Goal: Information Seeking & Learning: Learn about a topic

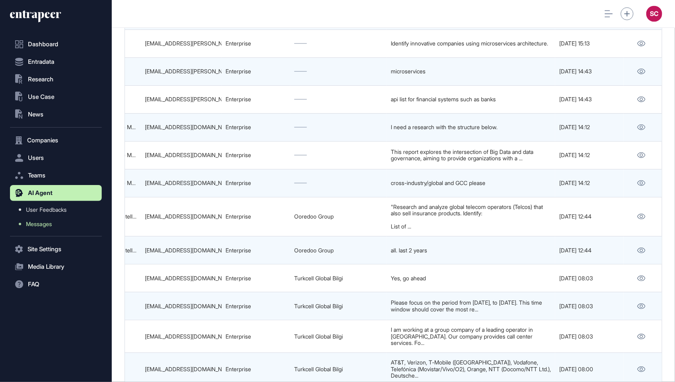
scroll to position [278, 288]
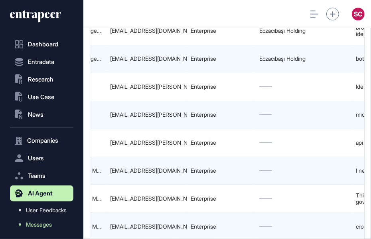
click at [340, 0] on html "Dashboard Entradata .st0{fill:currentColor} Research .st0{fill:currentColor} Us…" at bounding box center [185, 119] width 371 height 239
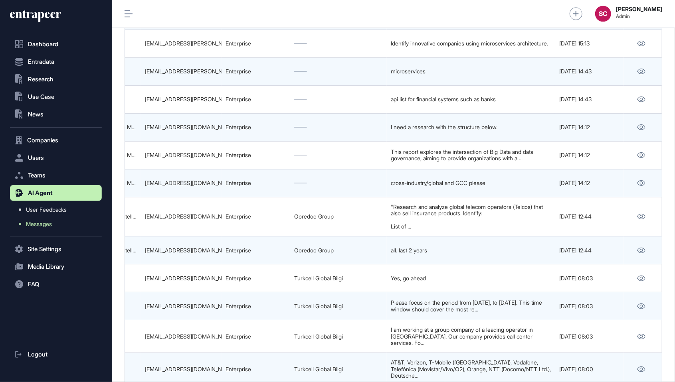
scroll to position [406, 91]
click at [210, 0] on html "Dashboard Entradata .st0{fill:currentColor} Research .st0{fill:currentColor} Us…" at bounding box center [337, 191] width 675 height 382
drag, startPoint x: 347, startPoint y: 214, endPoint x: 295, endPoint y: 220, distance: 53.1
click at [295, 237] on td "Ooredoo Group" at bounding box center [338, 251] width 97 height 28
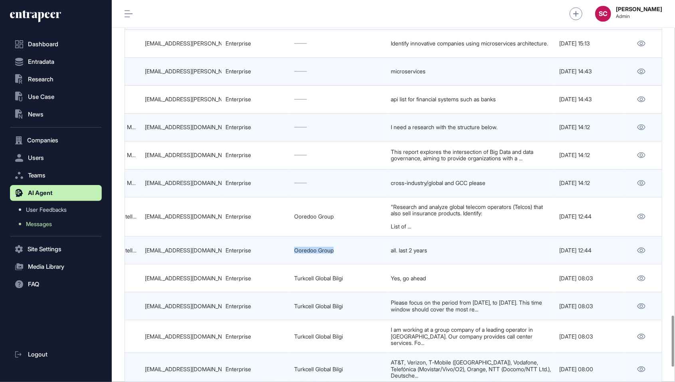
copy link "Ooredoo Group"
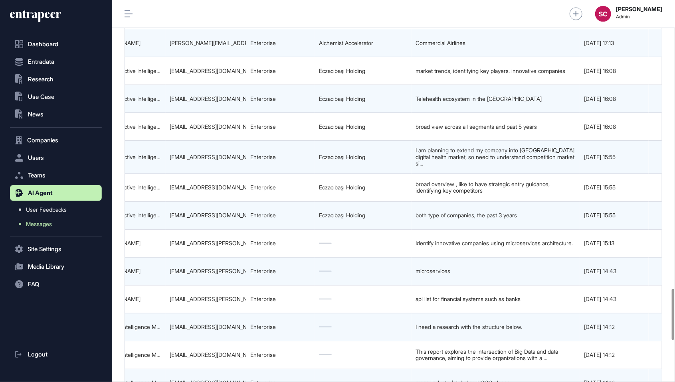
scroll to position [0, 499]
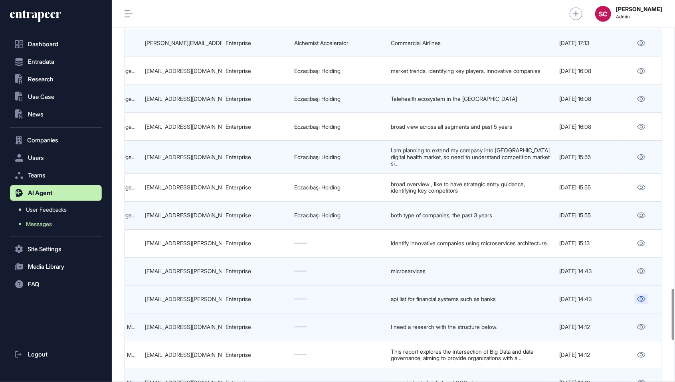
click at [635, 294] on link at bounding box center [641, 299] width 13 height 10
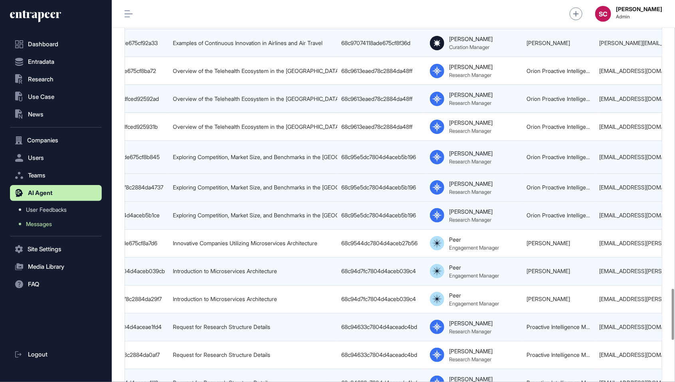
scroll to position [0, 44]
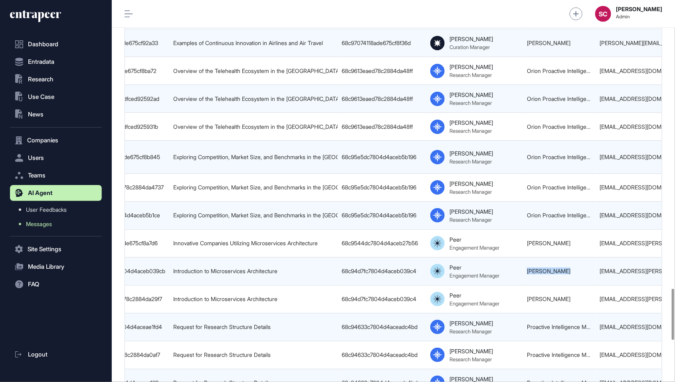
drag, startPoint x: 576, startPoint y: 244, endPoint x: 524, endPoint y: 244, distance: 51.9
click at [524, 257] on td "Zeynep Baştaş" at bounding box center [559, 271] width 73 height 28
copy link "Zeynep Baştaş"
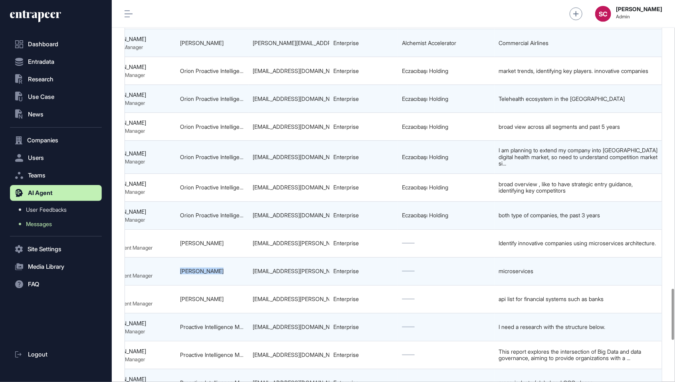
scroll to position [0, 387]
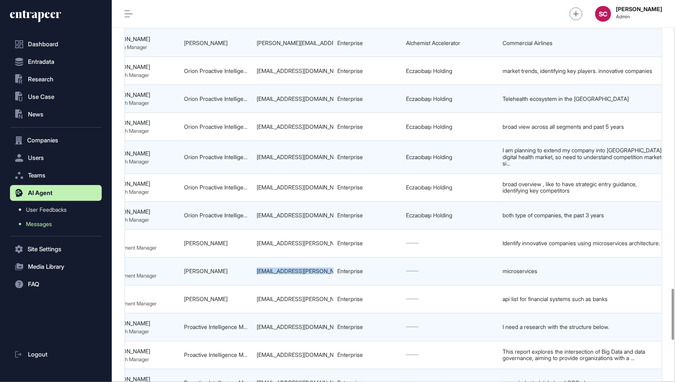
drag, startPoint x: 253, startPoint y: 244, endPoint x: 334, endPoint y: 249, distance: 81.2
click at [334, 257] on tr "68c94d80c7804d4aceb039cb Introduction to Microservices Architecture 68c94d7fc78…" at bounding box center [256, 271] width 1037 height 28
copy tr "zeynep.bastas@architecht.com"
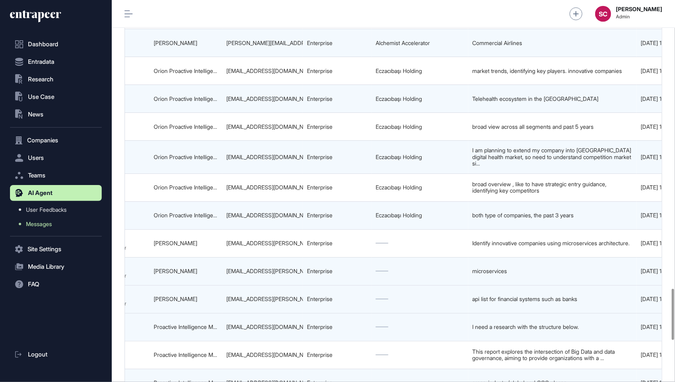
scroll to position [0, 499]
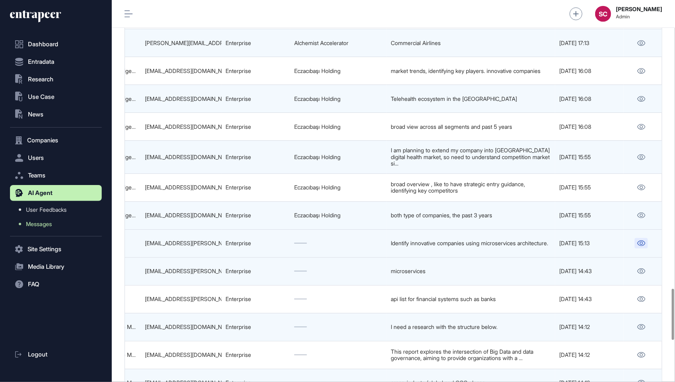
click at [636, 238] on link at bounding box center [641, 243] width 13 height 10
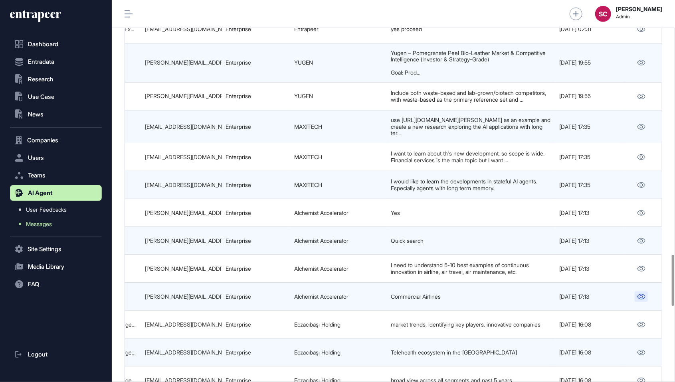
click at [643, 292] on link at bounding box center [641, 297] width 13 height 10
drag, startPoint x: 360, startPoint y: 275, endPoint x: 293, endPoint y: 275, distance: 67.5
click at [293, 283] on td "Alchemist Accelerator" at bounding box center [338, 297] width 97 height 28
copy link "Alchemist Accelerator"
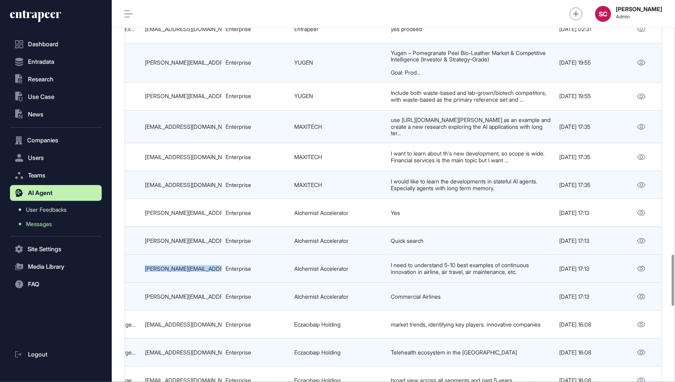
drag, startPoint x: 224, startPoint y: 248, endPoint x: 141, endPoint y: 250, distance: 83.5
click at [141, 255] on tr "68c97075c7804d4acebb38f9 Examples of Continuous Innovation in Airlines and Air …" at bounding box center [144, 269] width 1037 height 28
copy tr "ian@alchemistaccelerator.com"
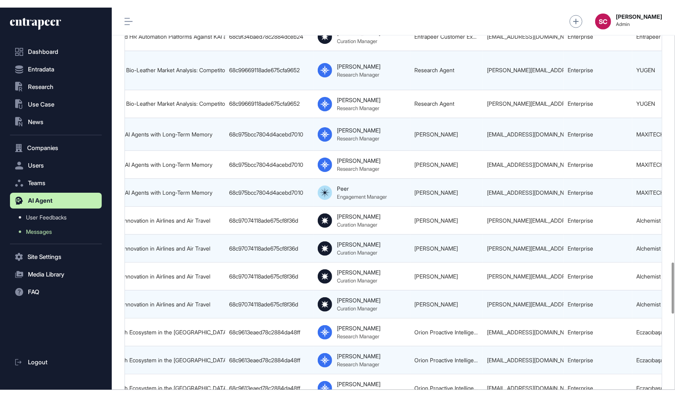
scroll to position [0, 150]
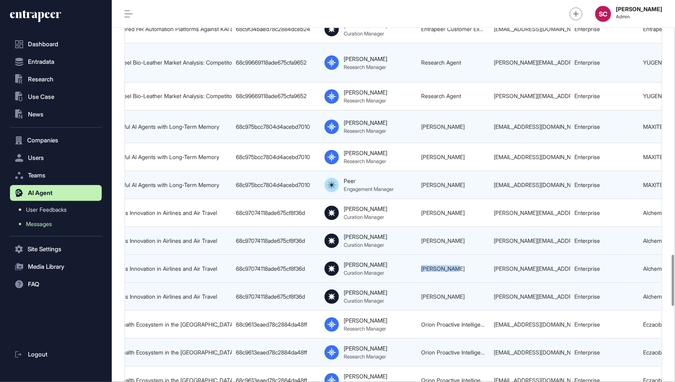
drag, startPoint x: 464, startPoint y: 249, endPoint x: 418, endPoint y: 250, distance: 46.3
click at [418, 255] on td "Ian Bergman" at bounding box center [453, 269] width 73 height 28
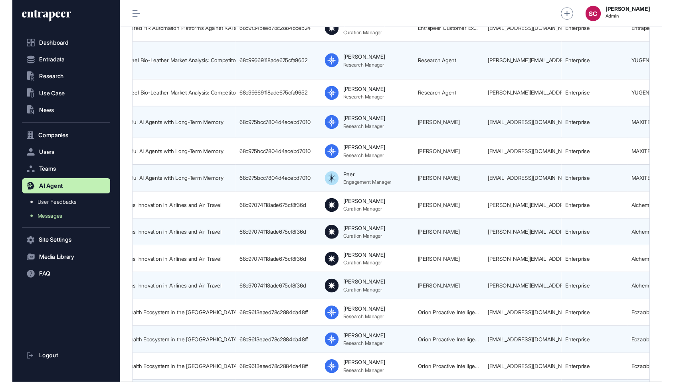
scroll to position [420, 91]
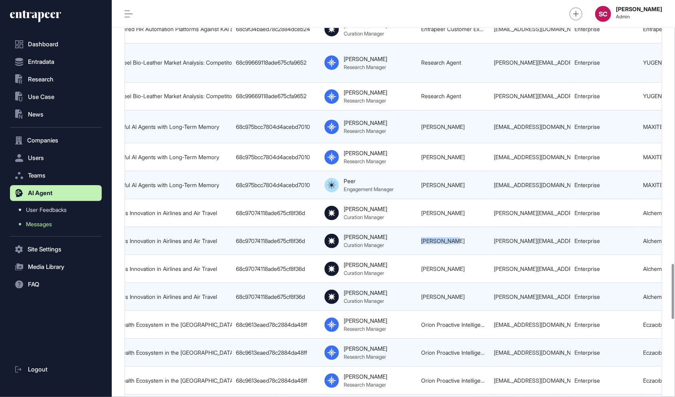
drag, startPoint x: 464, startPoint y: 225, endPoint x: 417, endPoint y: 228, distance: 47.6
click at [417, 228] on td "Ian Bergman" at bounding box center [453, 241] width 73 height 28
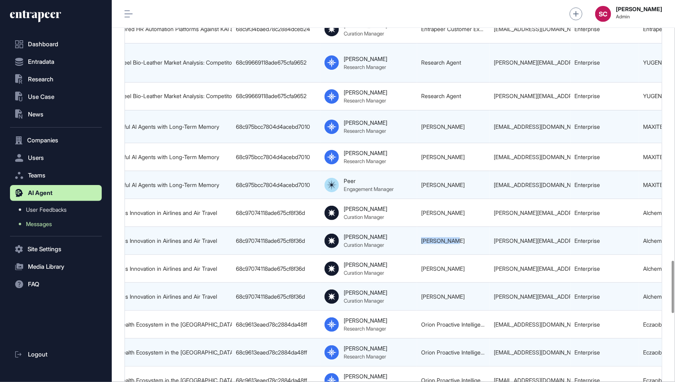
scroll to position [422, 563]
copy link "Ian Bergman"
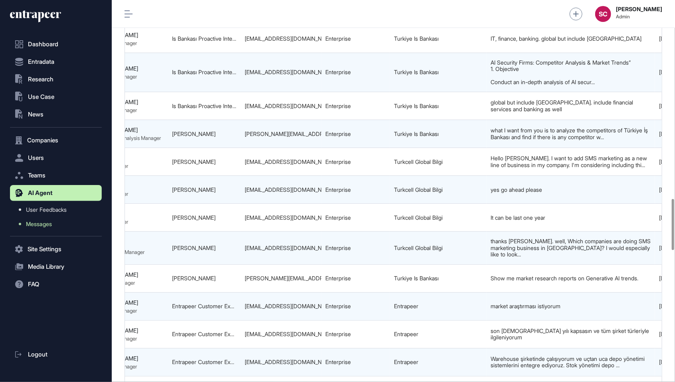
scroll to position [0, 499]
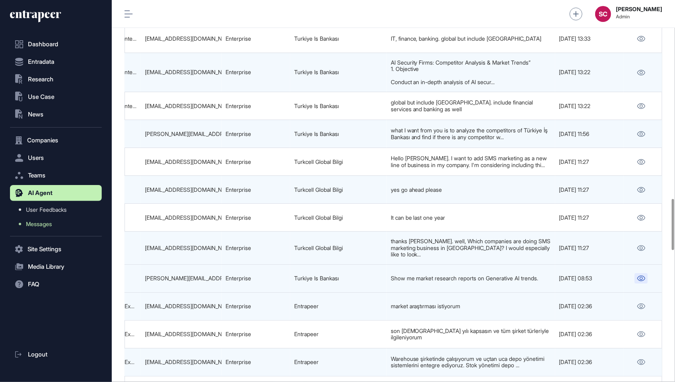
click at [642, 273] on link at bounding box center [641, 278] width 13 height 10
drag, startPoint x: 352, startPoint y: 258, endPoint x: 285, endPoint y: 260, distance: 66.3
click at [285, 265] on tr "68ca4cf3c7804d4acefa5a8c Market Research Reports on Generative AI Trends 68ca4c…" at bounding box center [144, 279] width 1037 height 28
copy tr "Turkiye Is Bankası"
click at [206, 275] on div "abdurrahman.kavak@isbank.com.tr" at bounding box center [181, 278] width 73 height 6
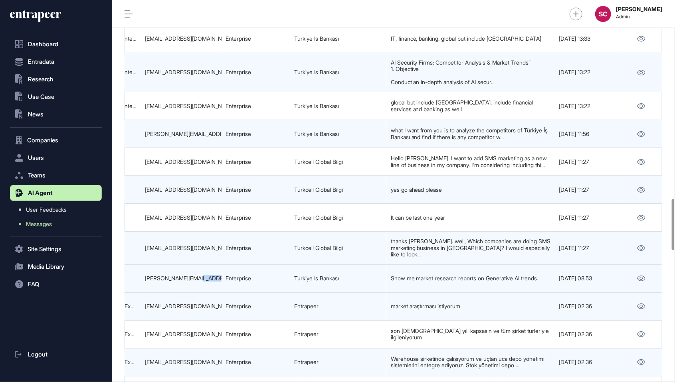
click at [206, 275] on div "abdurrahman.kavak@isbank.com.tr" at bounding box center [181, 278] width 73 height 6
copy tr "abdurrahman.kavak@isbank.com.tr"
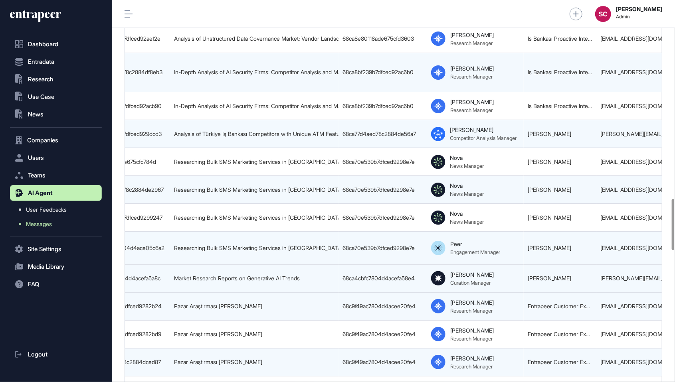
scroll to position [0, 38]
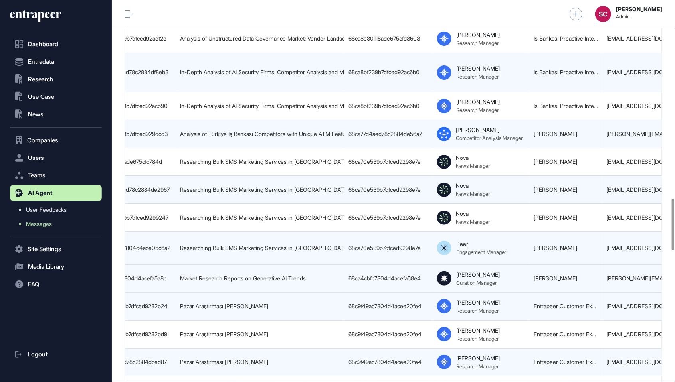
drag, startPoint x: 590, startPoint y: 256, endPoint x: 533, endPoint y: 261, distance: 57.3
click at [533, 265] on td "Abdurrahman Kavak" at bounding box center [566, 279] width 73 height 28
copy link "Abdurrahman Kavak"
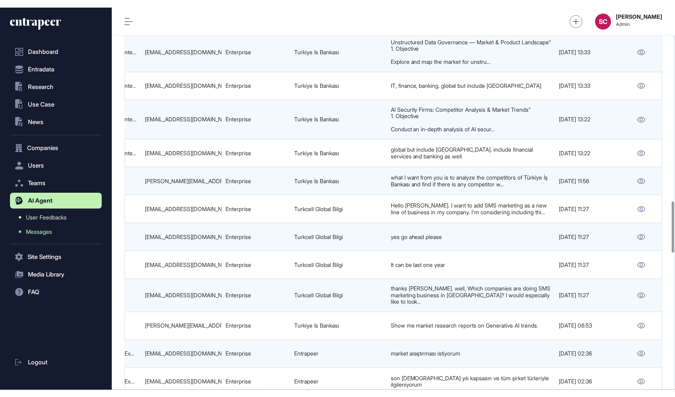
scroll to position [1443, 0]
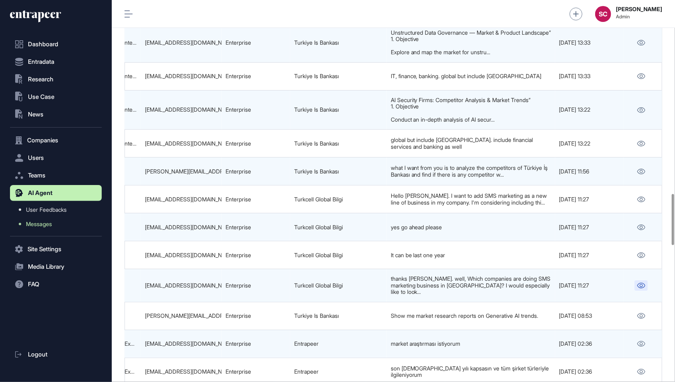
click at [642, 283] on icon at bounding box center [641, 286] width 8 height 6
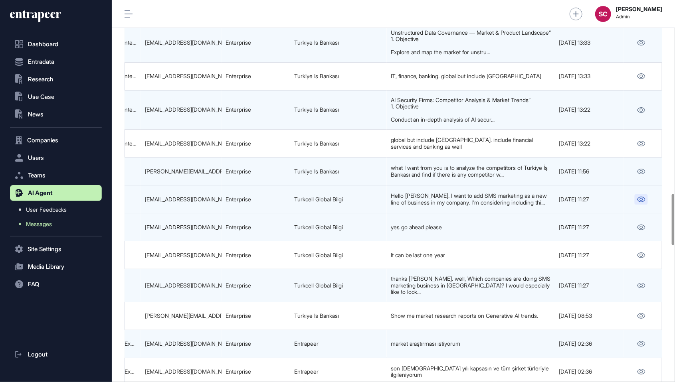
click at [640, 197] on icon at bounding box center [642, 200] width 8 height 6
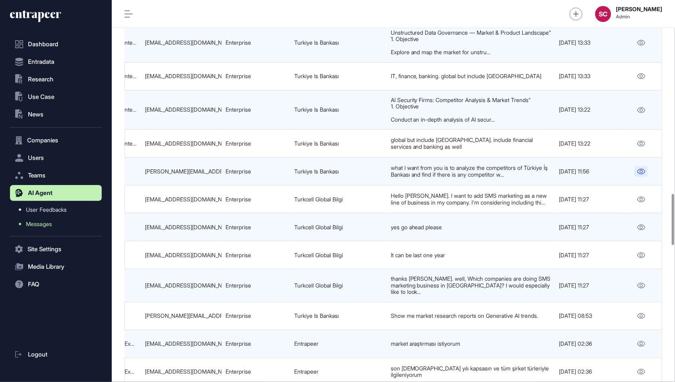
click at [637, 169] on icon at bounding box center [641, 172] width 8 height 6
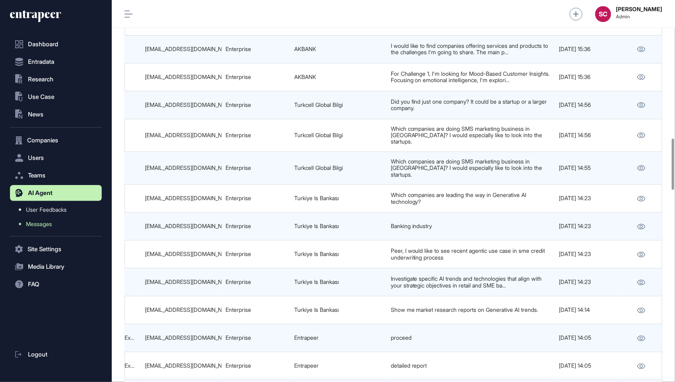
scroll to position [1032, 0]
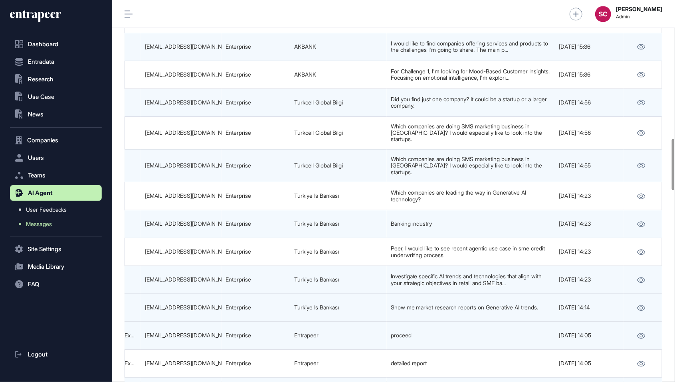
click at [649, 297] on td at bounding box center [643, 308] width 39 height 28
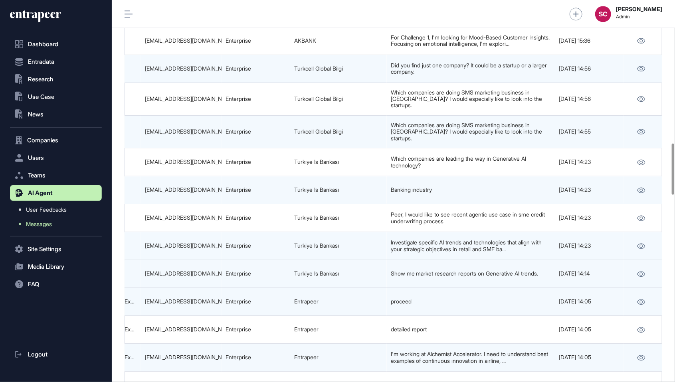
scroll to position [1068, 0]
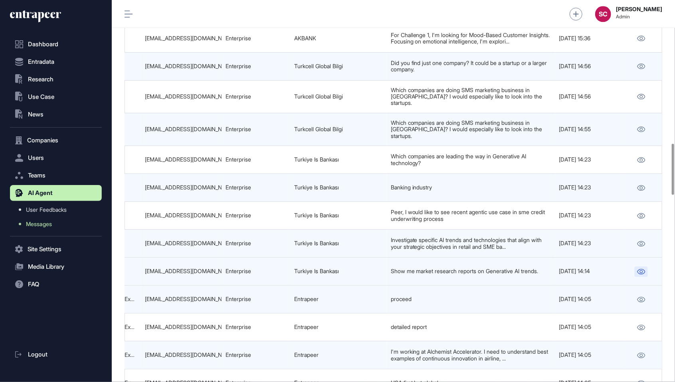
click at [644, 269] on icon at bounding box center [641, 272] width 8 height 6
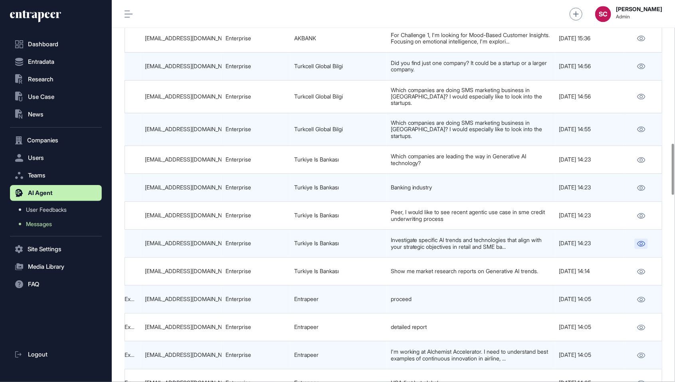
click at [637, 241] on icon at bounding box center [641, 244] width 8 height 6
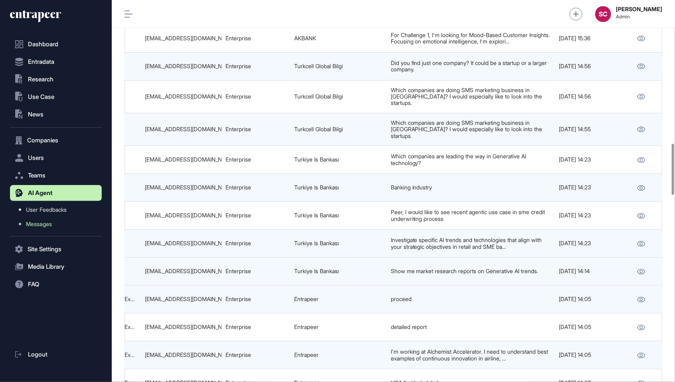
click at [204, 268] on div "unal.cakmak@isbank.com.tr" at bounding box center [181, 271] width 73 height 6
copy tr "unal.cakmak@isbank.com.tr"
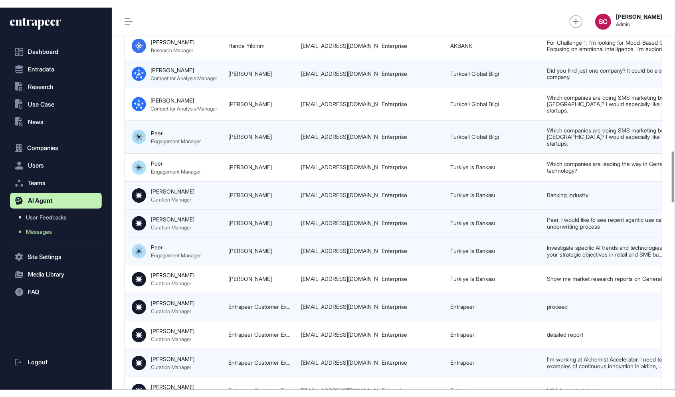
scroll to position [0, 343]
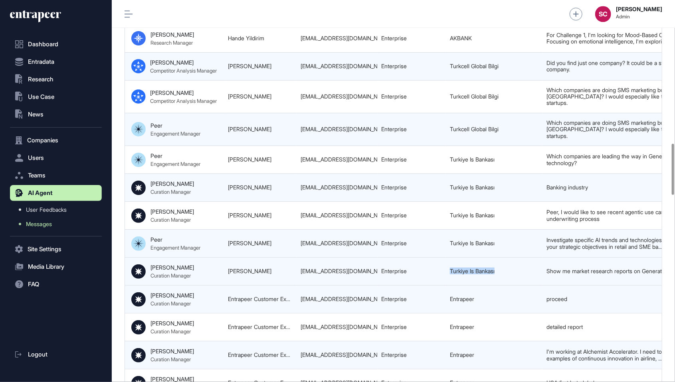
drag, startPoint x: 508, startPoint y: 252, endPoint x: 443, endPoint y: 254, distance: 65.5
click at [443, 258] on tr "68ca9912c7804d4ace112544 Market Research Reports on Generative AI Trends 68ca98…" at bounding box center [300, 272] width 1037 height 28
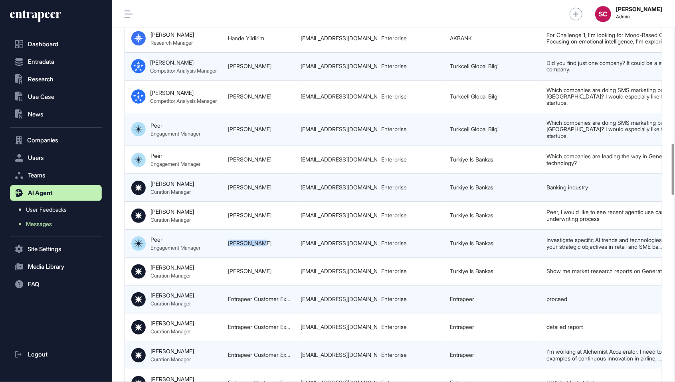
drag, startPoint x: 269, startPoint y: 221, endPoint x: 222, endPoint y: 224, distance: 46.4
click at [222, 230] on tr "68cbec653348b29750c7853c Leading Companies in Generative AI Technology 68ca9a21…" at bounding box center [300, 244] width 1037 height 28
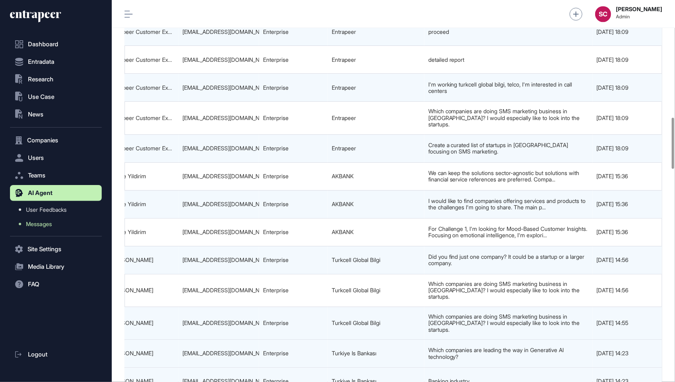
scroll to position [0, 499]
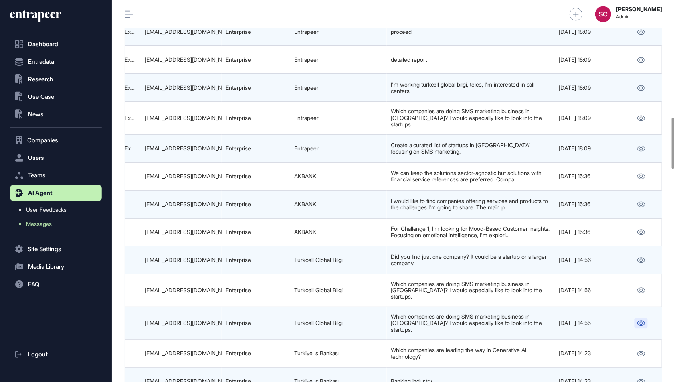
click at [647, 318] on link at bounding box center [641, 323] width 13 height 10
click at [186, 320] on div "busra.ayyildizoglu@globalbilgi.com.tr" at bounding box center [181, 323] width 73 height 6
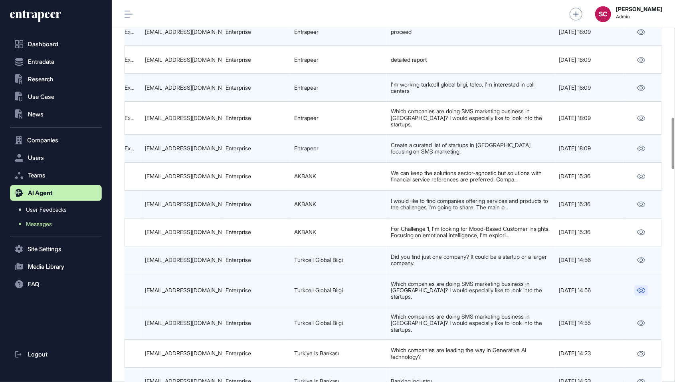
click at [643, 288] on icon at bounding box center [642, 291] width 8 height 6
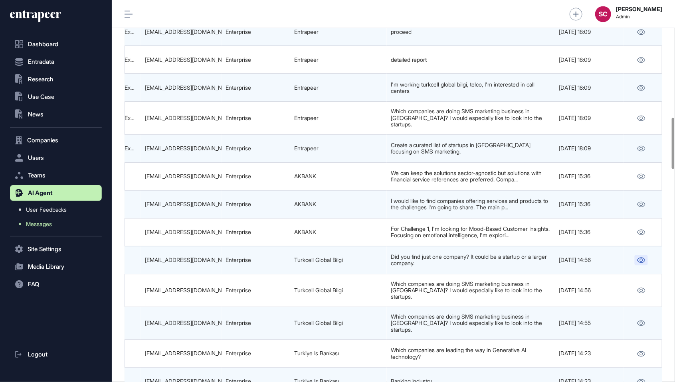
click at [635, 255] on link at bounding box center [641, 260] width 13 height 10
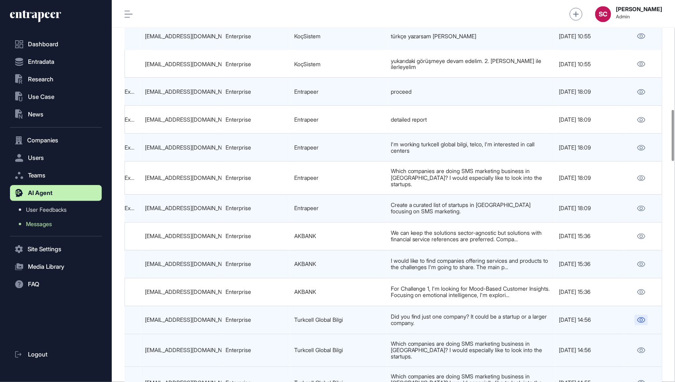
scroll to position [815, 0]
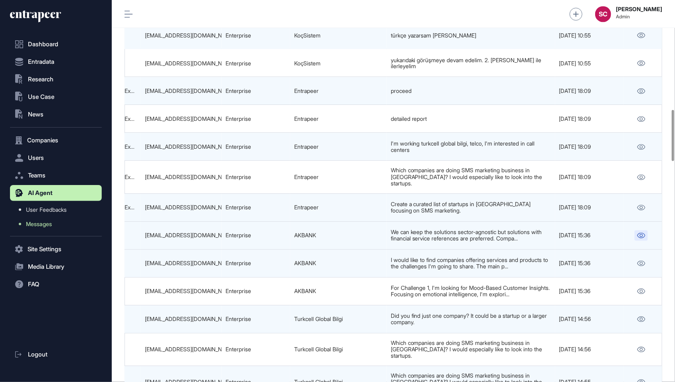
click at [640, 230] on link at bounding box center [641, 235] width 13 height 10
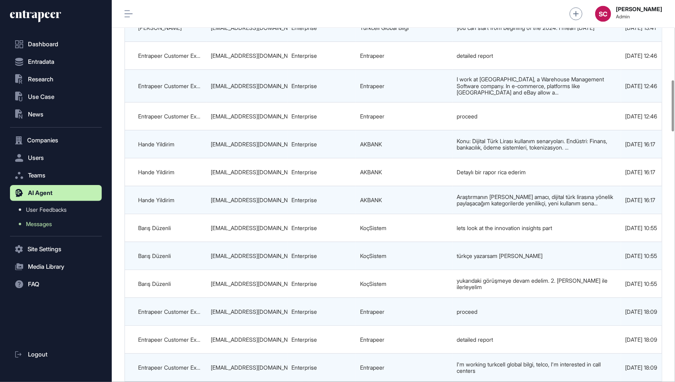
scroll to position [0, 499]
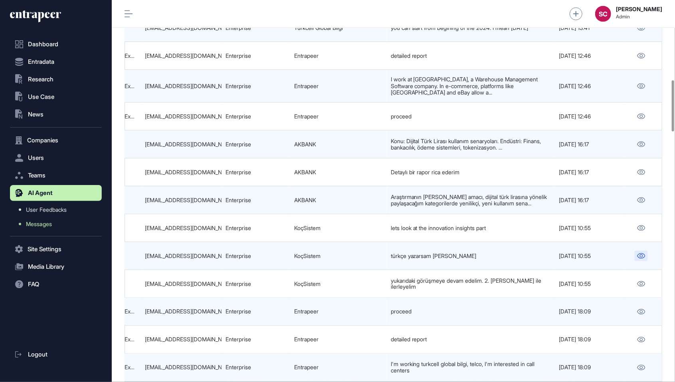
click at [641, 256] on link at bounding box center [641, 256] width 13 height 10
click at [643, 201] on link at bounding box center [641, 200] width 13 height 10
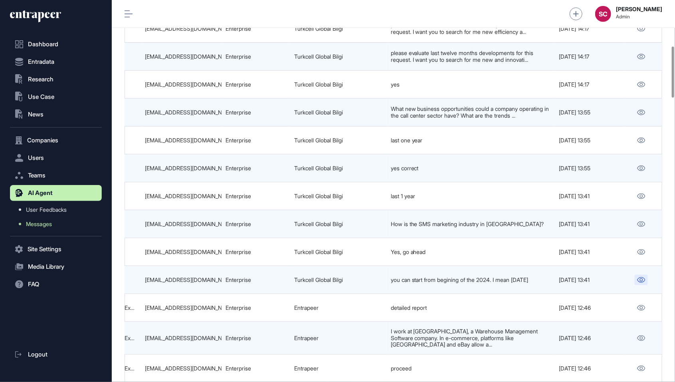
click at [635, 283] on link at bounding box center [641, 280] width 13 height 10
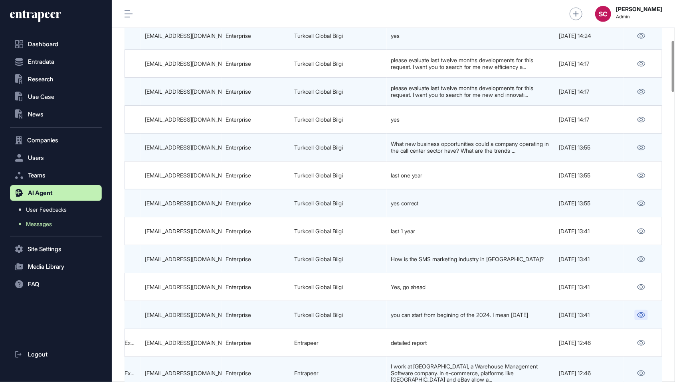
scroll to position [313, 0]
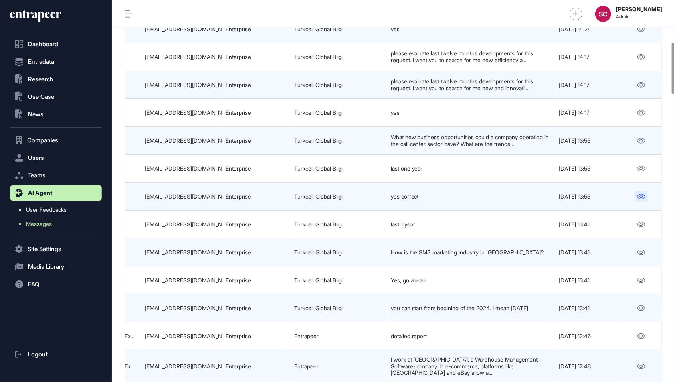
click at [640, 199] on icon at bounding box center [642, 197] width 8 height 6
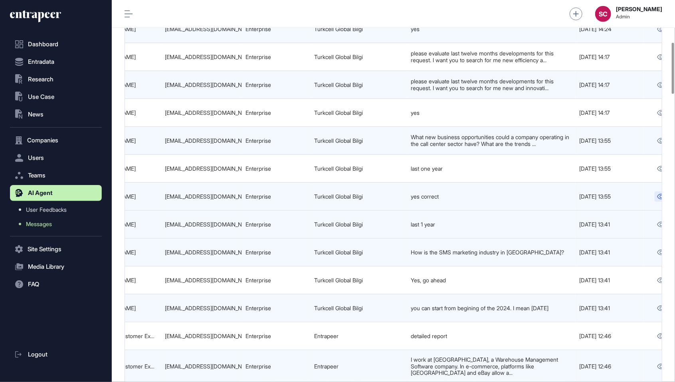
scroll to position [0, 499]
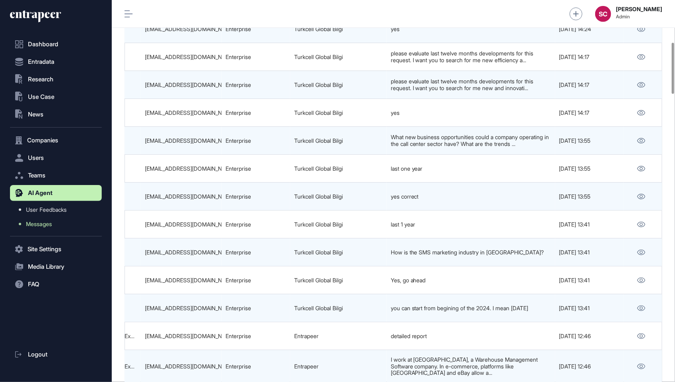
click at [619, 198] on div "2025-09-18 13:55" at bounding box center [589, 197] width 61 height 6
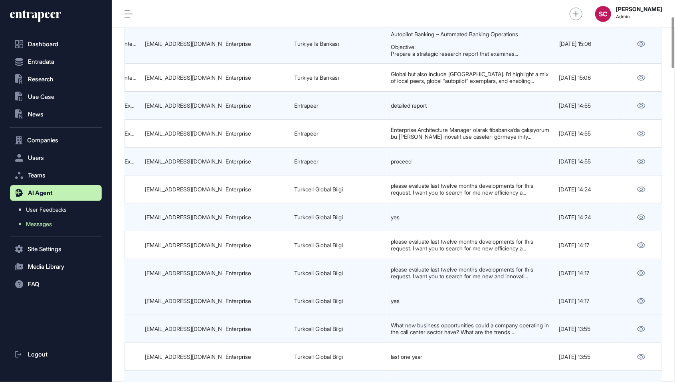
scroll to position [123, 0]
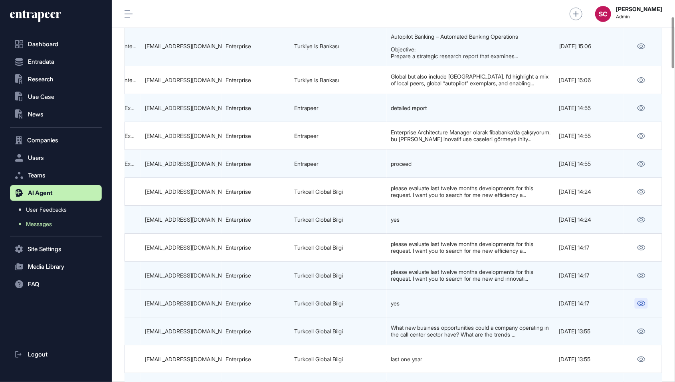
click at [643, 305] on link at bounding box center [641, 304] width 13 height 10
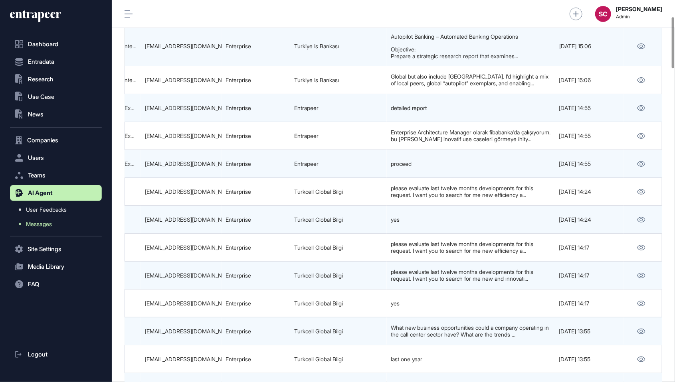
click at [644, 211] on td at bounding box center [643, 220] width 39 height 28
click at [640, 218] on icon at bounding box center [641, 220] width 8 height 6
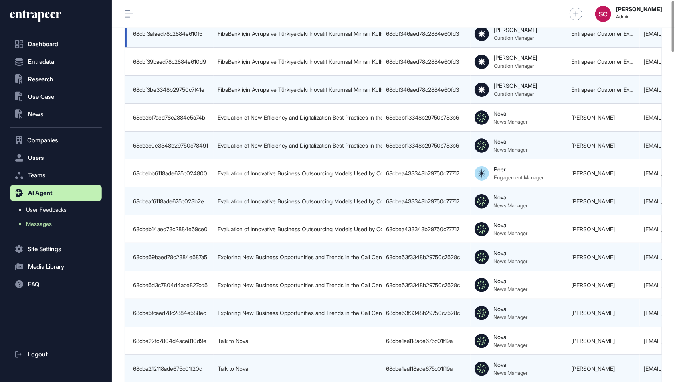
scroll to position [0, 0]
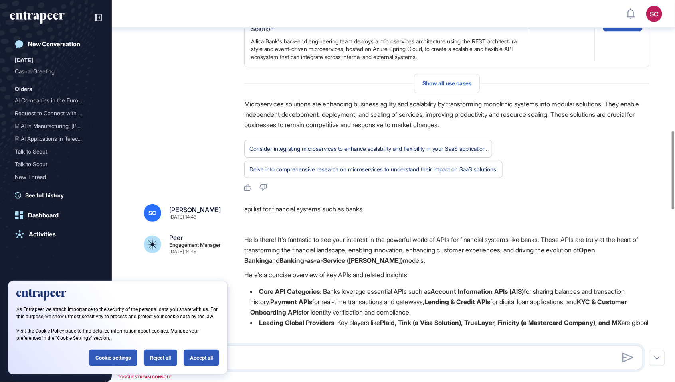
scroll to position [659, 0]
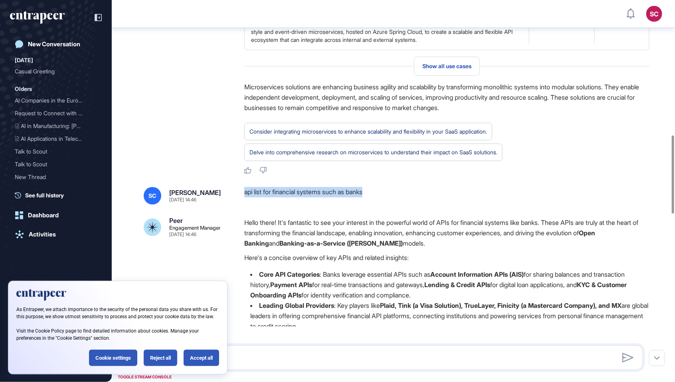
copy div "api list for financial systems such as banks"
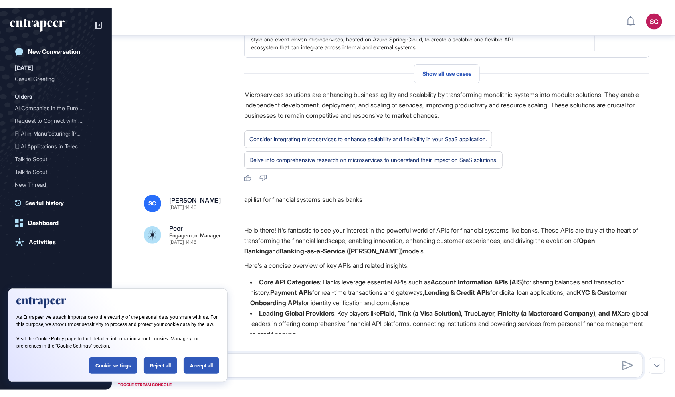
scroll to position [422, 675]
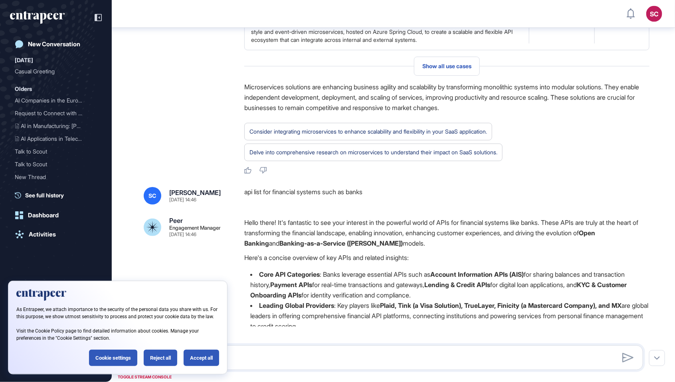
click at [323, 0] on html "SC Admin Dashboard Dashboard Profile My Content Request More Data New Conversat…" at bounding box center [337, 191] width 675 height 382
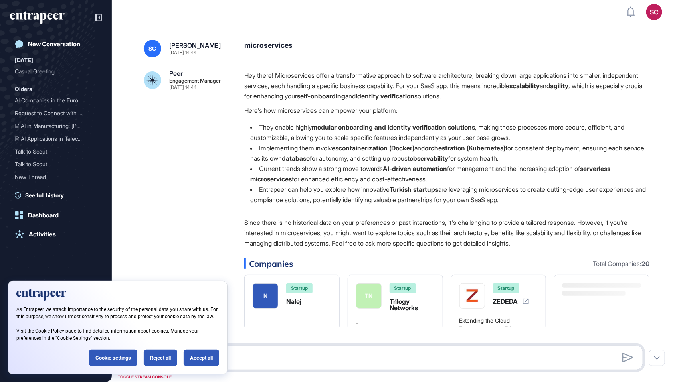
scroll to position [422, 675]
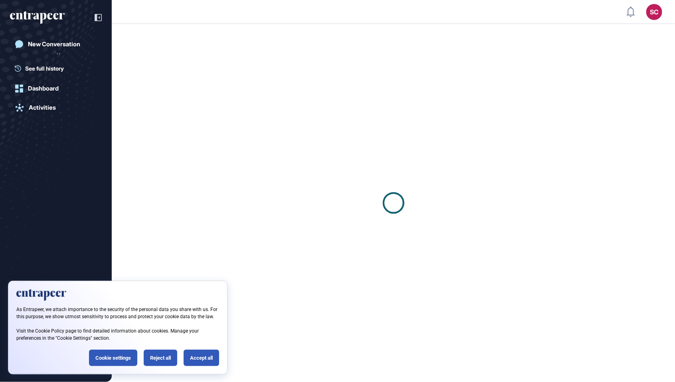
scroll to position [0, 0]
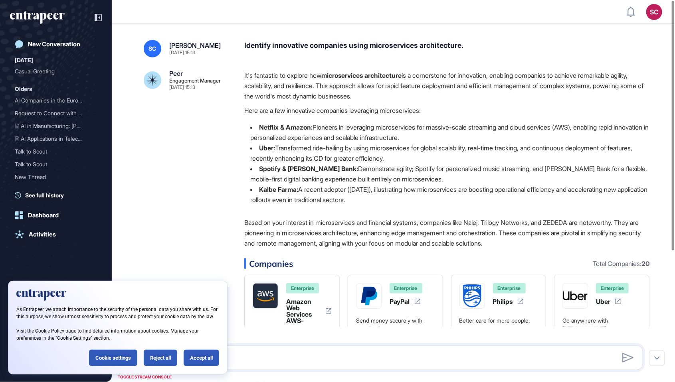
click at [404, 48] on div "Identify innovative companies using microservices architecture." at bounding box center [446, 49] width 405 height 18
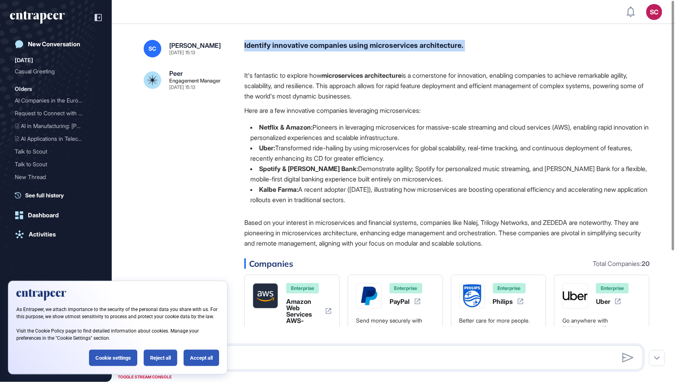
copy div "Identify innovative companies using microservices architecture."
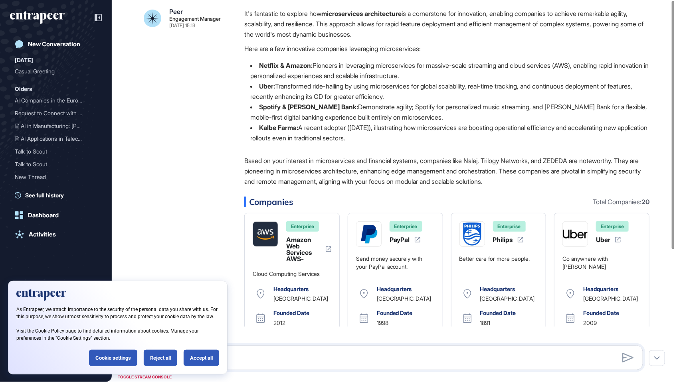
scroll to position [0, 0]
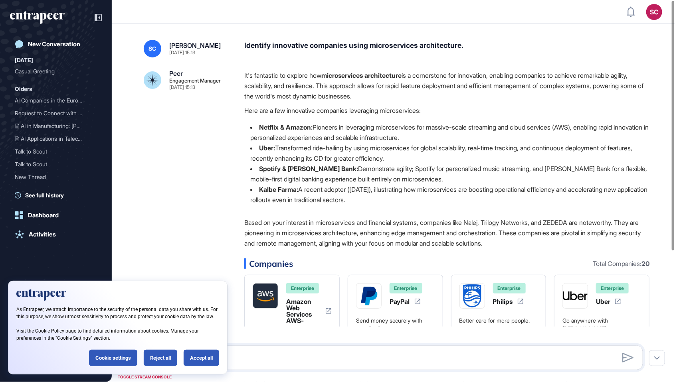
click at [303, 284] on div "Enterprise" at bounding box center [302, 288] width 33 height 10
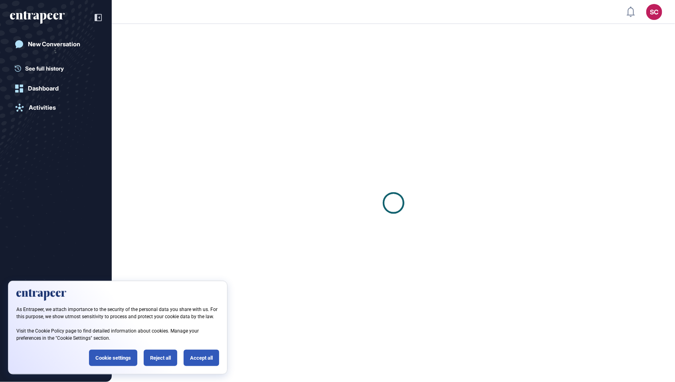
scroll to position [0, 0]
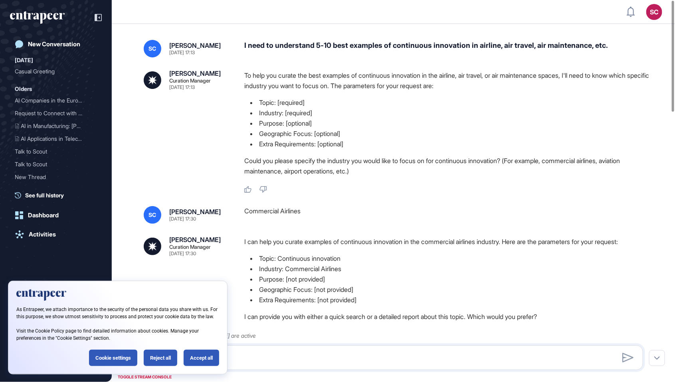
click at [362, 44] on div "I need to understand 5-10 best examples of continuous innovation in airline, ai…" at bounding box center [446, 49] width 405 height 18
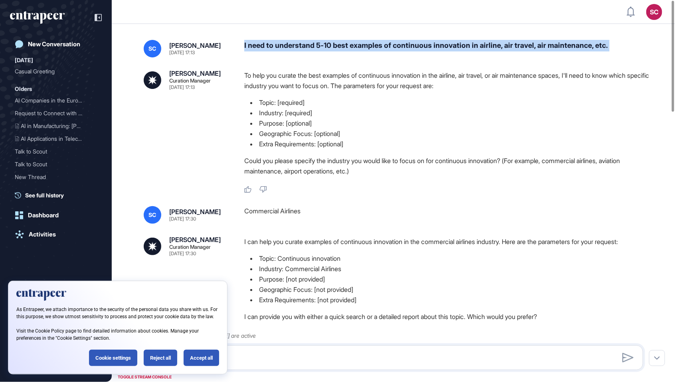
click at [362, 44] on div "I need to understand 5-10 best examples of continuous innovation in airline, ai…" at bounding box center [446, 49] width 405 height 18
copy div "I need to understand 5-10 best examples of continuous innovation in airline, ai…"
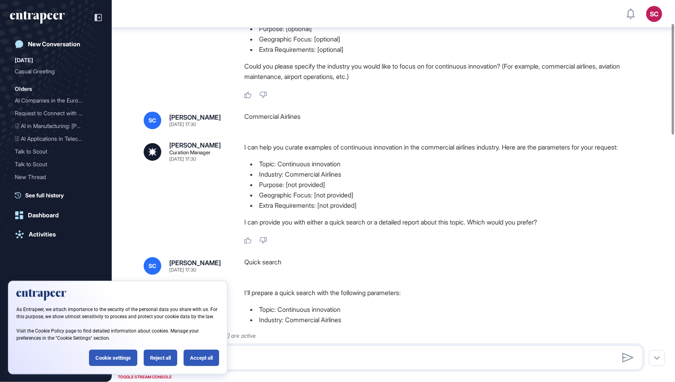
scroll to position [0, 0]
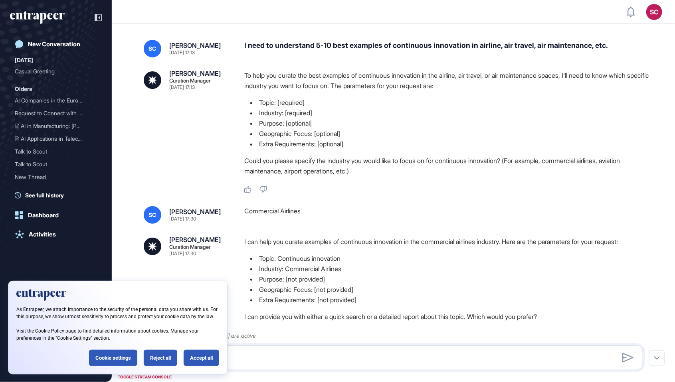
click at [167, 0] on html "SC Admin Dashboard Dashboard Profile My Content Request More Data New Conversat…" at bounding box center [337, 191] width 675 height 382
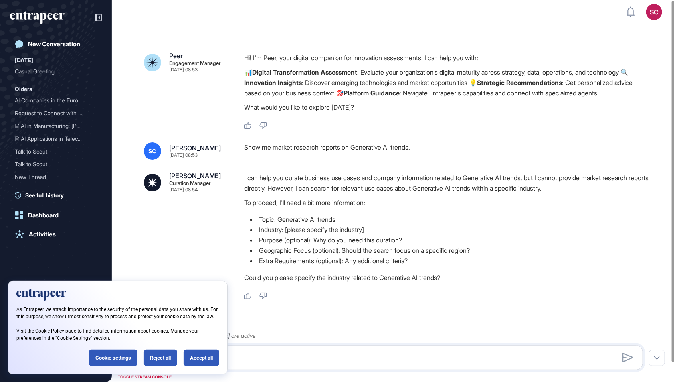
click at [375, 155] on div "Show me market research reports on Generative AI trends." at bounding box center [446, 152] width 405 height 18
copy div "Show me market research reports on Generative AI trends."
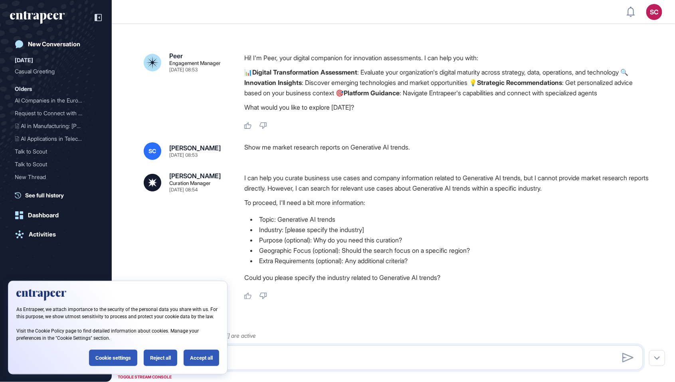
click at [317, 0] on html "SC Admin Dashboard Dashboard Profile My Content Request More Data New Conversat…" at bounding box center [337, 191] width 675 height 382
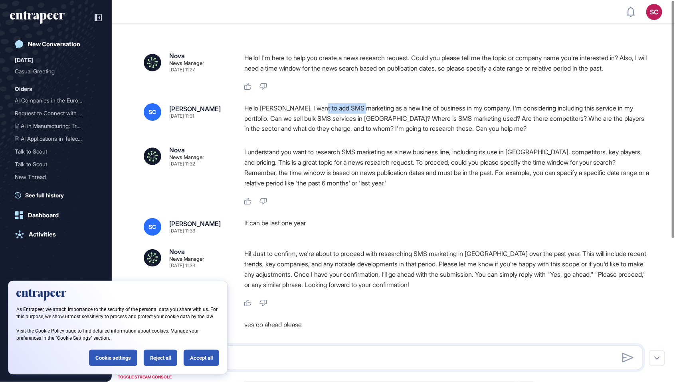
drag, startPoint x: 321, startPoint y: 121, endPoint x: 366, endPoint y: 122, distance: 44.7
click at [366, 122] on div "Hello [PERSON_NAME]. I want to add SMS marketing as a new line of business in m…" at bounding box center [446, 118] width 405 height 31
copy div "SMS marketing"
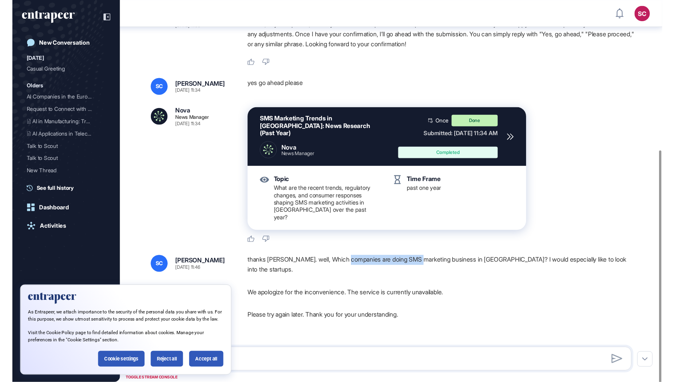
scroll to position [422, 675]
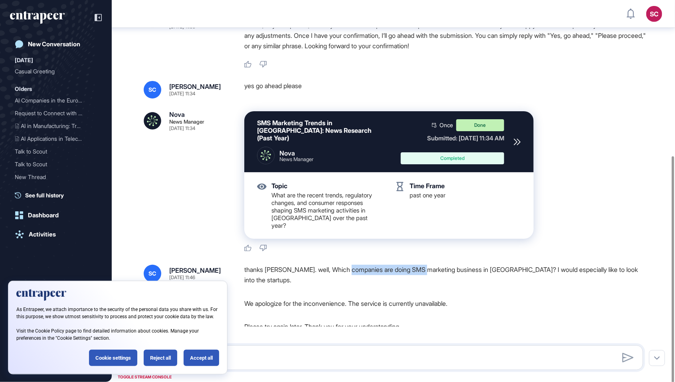
click at [351, 270] on div "thanks nova. well, Which companies are doing SMS marketing business in Turkey? …" at bounding box center [446, 275] width 405 height 20
click at [306, 265] on div "thanks nova. well, Which companies are doing SMS marketing business in Turkey? …" at bounding box center [446, 275] width 405 height 20
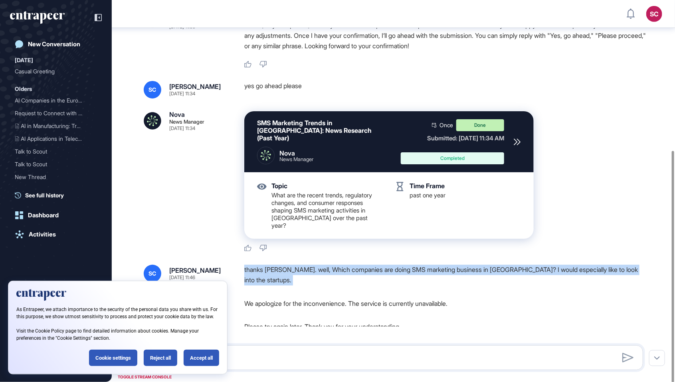
click at [306, 265] on div "thanks nova. well, Which companies are doing SMS marketing business in Turkey? …" at bounding box center [446, 275] width 405 height 20
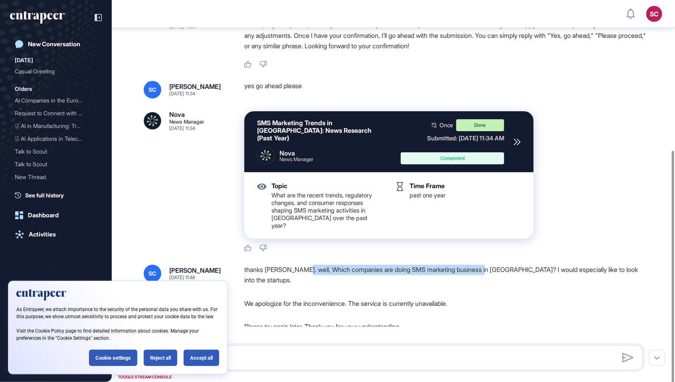
drag, startPoint x: 300, startPoint y: 265, endPoint x: 490, endPoint y: 270, distance: 189.7
click at [490, 270] on div "thanks nova. well, Which companies are doing SMS marketing business in Turkey? …" at bounding box center [446, 275] width 405 height 20
click at [409, 270] on div "thanks nova. well, Which companies are doing SMS marketing business in Turkey? …" at bounding box center [446, 275] width 405 height 20
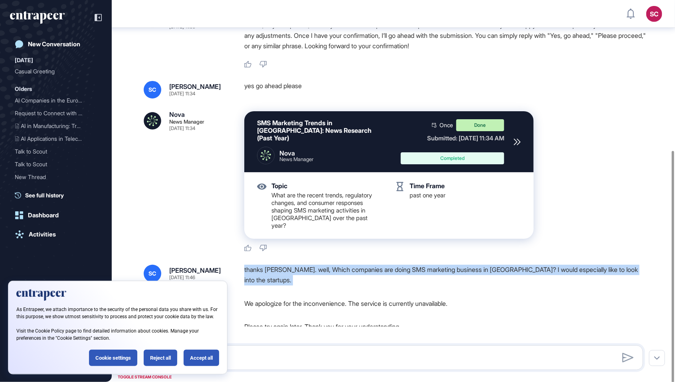
click at [409, 270] on div "thanks nova. well, Which companies are doing SMS marketing business in Turkey? …" at bounding box center [446, 275] width 405 height 20
click at [301, 265] on div "thanks nova. well, Which companies are doing SMS marketing business in Turkey? …" at bounding box center [446, 275] width 405 height 20
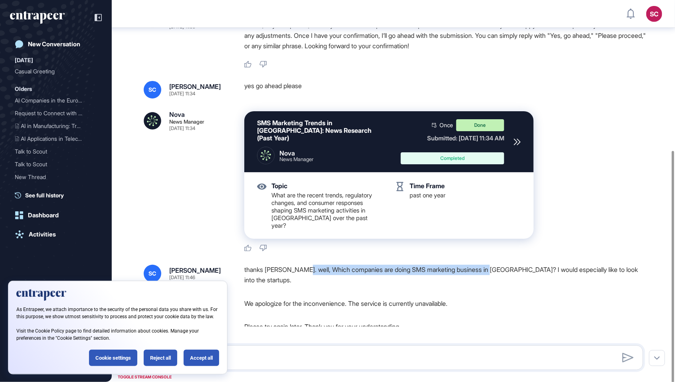
drag, startPoint x: 299, startPoint y: 263, endPoint x: 494, endPoint y: 265, distance: 195.2
click at [494, 265] on div "thanks nova. well, Which companies are doing SMS marketing business in Turkey? …" at bounding box center [446, 275] width 405 height 20
copy div "Which companies are doing SMS marketing business in Turkey? I"
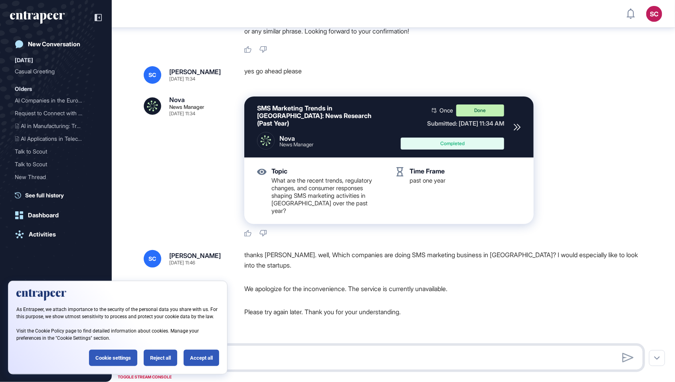
scroll to position [258, 0]
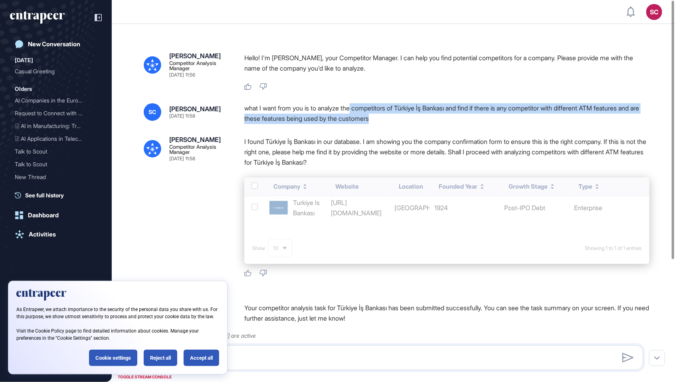
drag, startPoint x: 358, startPoint y: 108, endPoint x: 406, endPoint y: 117, distance: 48.6
click at [406, 117] on div "what I want from you is to analyze the competitors of Türkiye İş Bankası and fi…" at bounding box center [446, 113] width 405 height 20
copy div "competitors of Türkiye İş Bankası and find if there is any competitor with diff…"
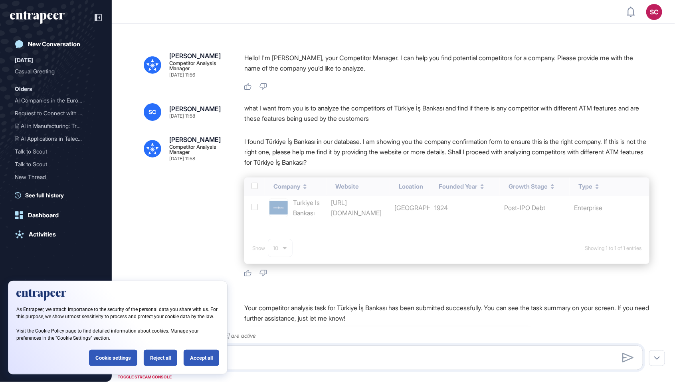
scroll to position [422, 675]
click at [277, 170] on div "I found Türkiye İş Bankası in our database. I am showing you the company confir…" at bounding box center [446, 154] width 405 height 35
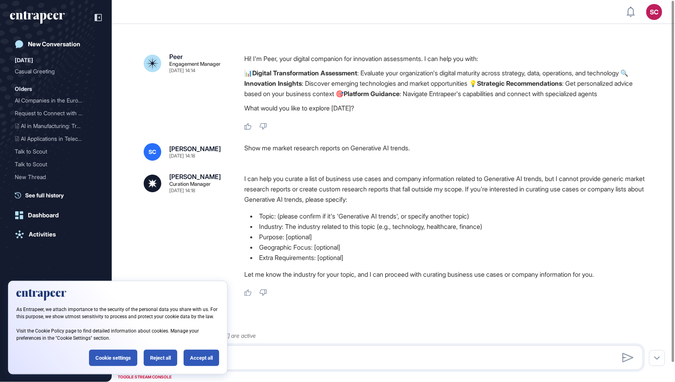
click at [364, 157] on div "Show me market research reports on Generative AI trends." at bounding box center [446, 152] width 405 height 18
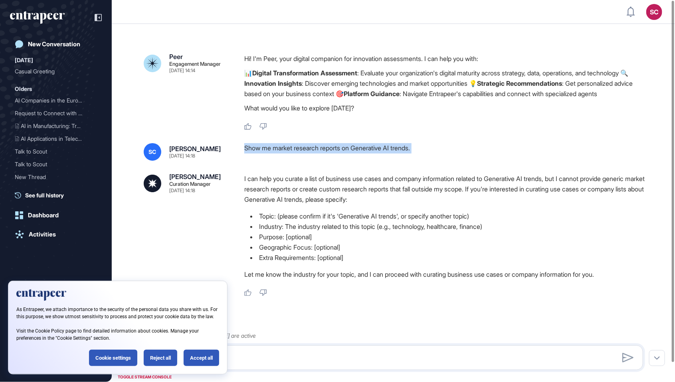
click at [364, 157] on div "Show me market research reports on Generative AI trends." at bounding box center [446, 152] width 405 height 18
copy div "Show me market research reports on Generative AI trends."
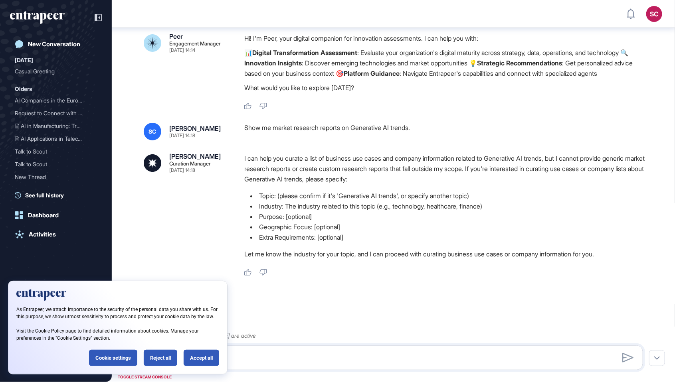
scroll to position [26, 0]
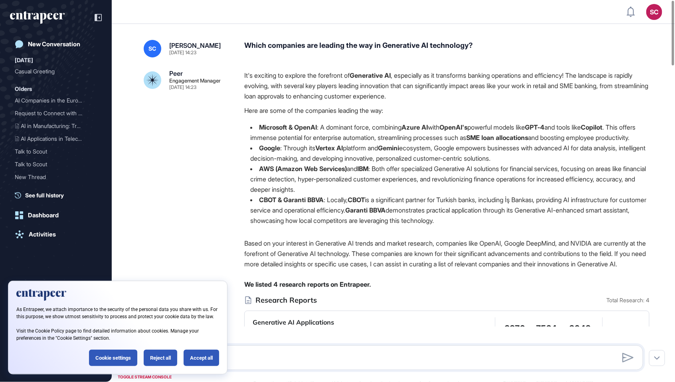
click at [405, 42] on div "Which companies are leading the way in Generative AI technology?" at bounding box center [446, 49] width 405 height 18
click at [405, 44] on div "Which companies are leading the way in Generative AI technology?" at bounding box center [446, 49] width 405 height 18
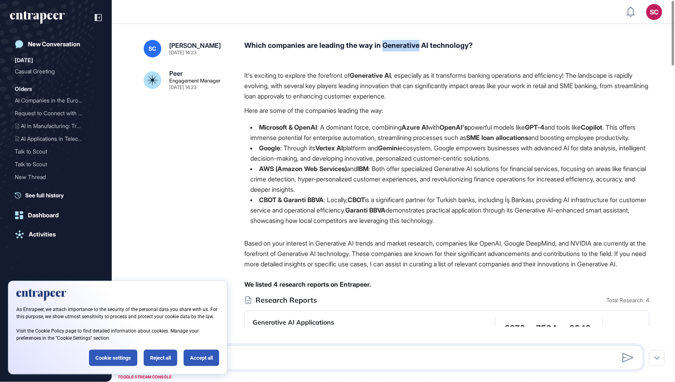
click at [405, 44] on div "Which companies are leading the way in Generative AI technology?" at bounding box center [446, 49] width 405 height 18
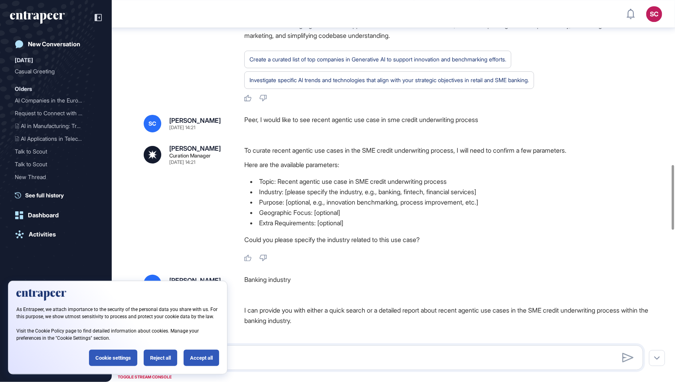
scroll to position [973, 0]
drag, startPoint x: 504, startPoint y: 58, endPoint x: 337, endPoint y: 70, distance: 168.1
click at [337, 114] on div "Peer, I would like to see recent agentic use case in sme credit underwriting pr…" at bounding box center [446, 123] width 405 height 18
copy div "agentic use case in sme credit underwriting process"
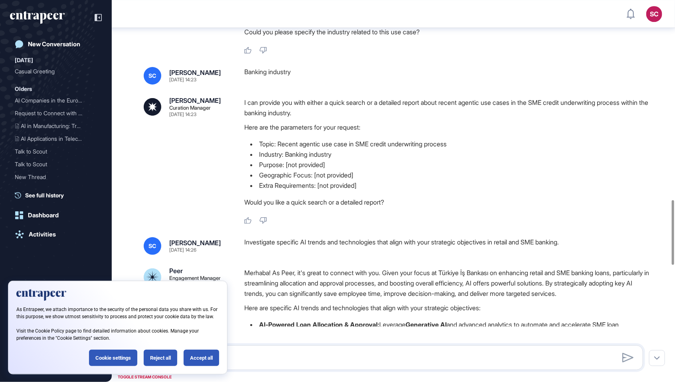
scroll to position [1180, 0]
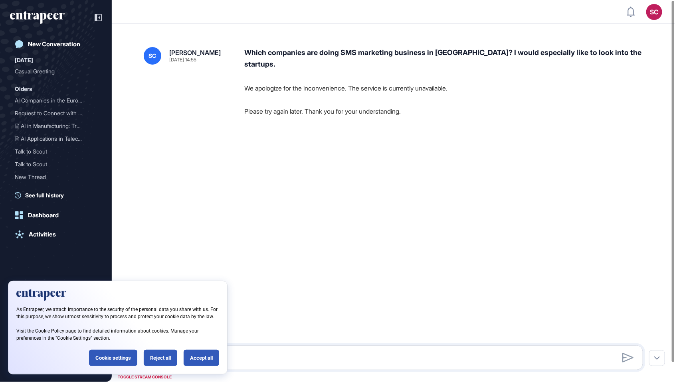
click at [353, 106] on p "Please try again later. Thank you for your understanding." at bounding box center [446, 111] width 405 height 10
click at [306, 54] on div "Which companies are doing SMS marketing business in [GEOGRAPHIC_DATA]? I would …" at bounding box center [446, 58] width 405 height 23
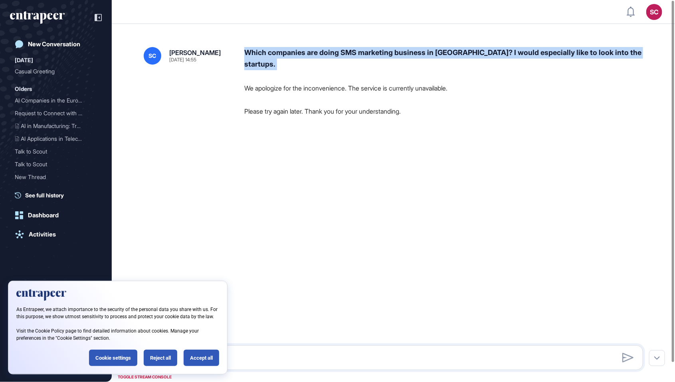
copy div "Which companies are doing SMS marketing business in [GEOGRAPHIC_DATA]? I would …"
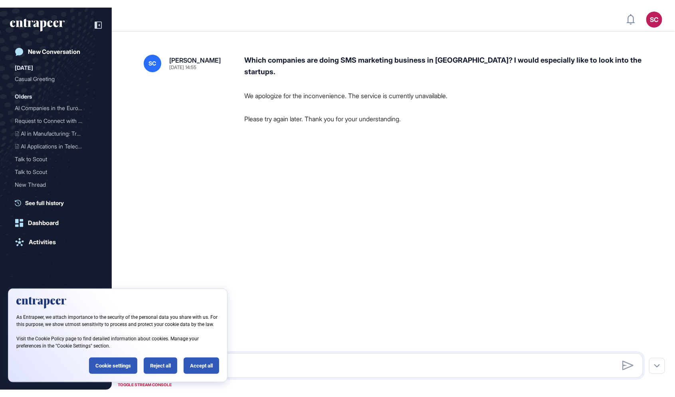
scroll to position [422, 675]
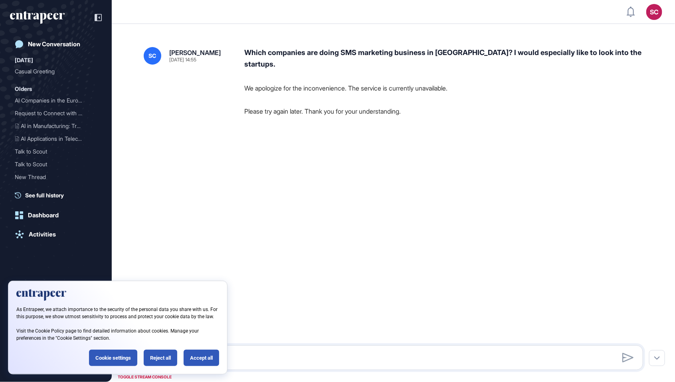
click at [265, 0] on html "SC Admin Dashboard Dashboard Profile My Content Request More Data New Conversat…" at bounding box center [337, 191] width 675 height 382
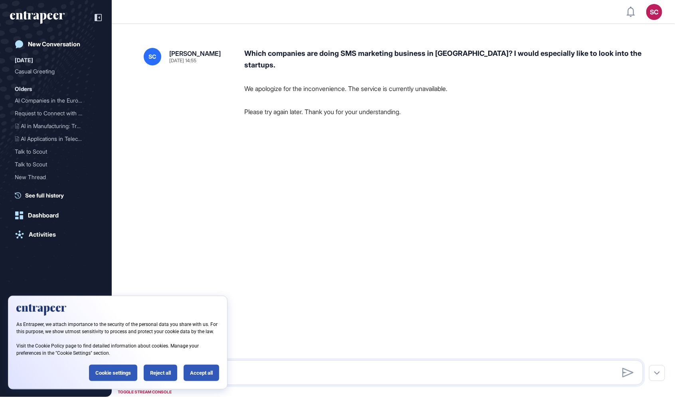
scroll to position [436, 675]
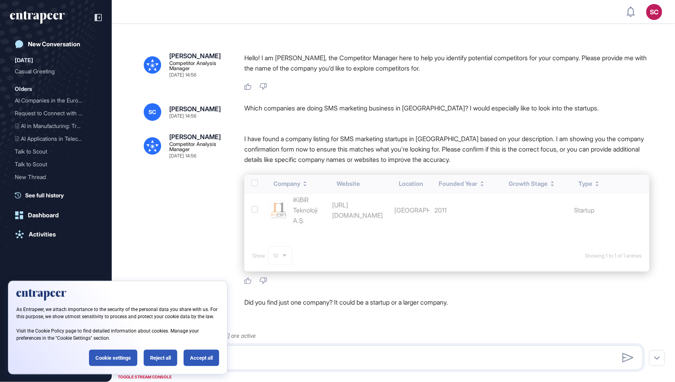
click at [447, 119] on div "Which companies are doing SMS marketing business in [GEOGRAPHIC_DATA]? I would …" at bounding box center [446, 112] width 405 height 18
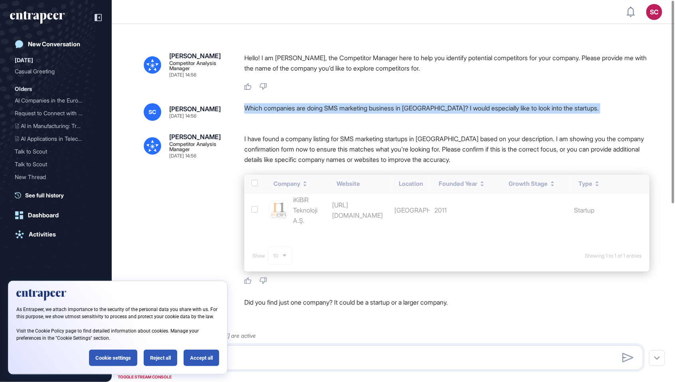
copy div "Which companies are doing SMS marketing business in Turkey? I would especially …"
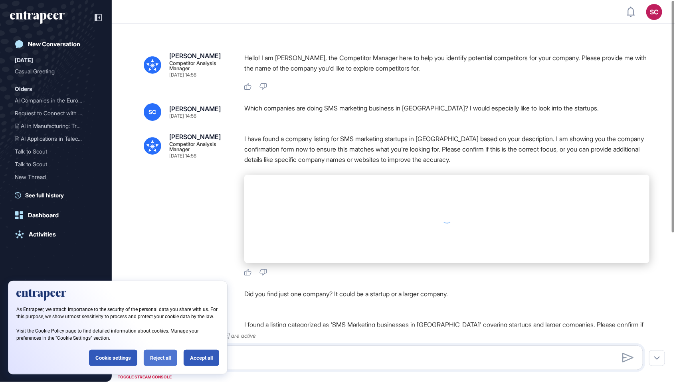
click at [154, 357] on div "Reject all" at bounding box center [161, 358] width 34 height 16
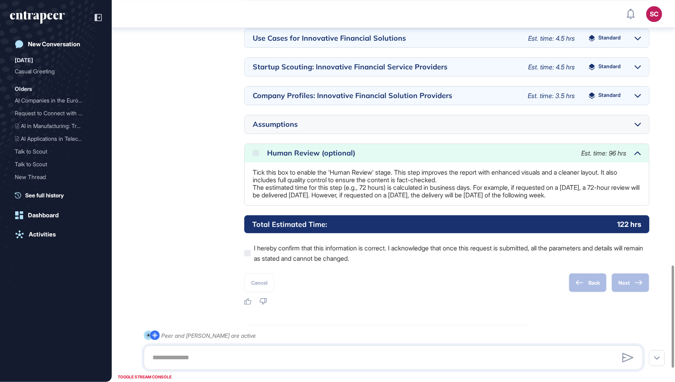
scroll to position [1147, 0]
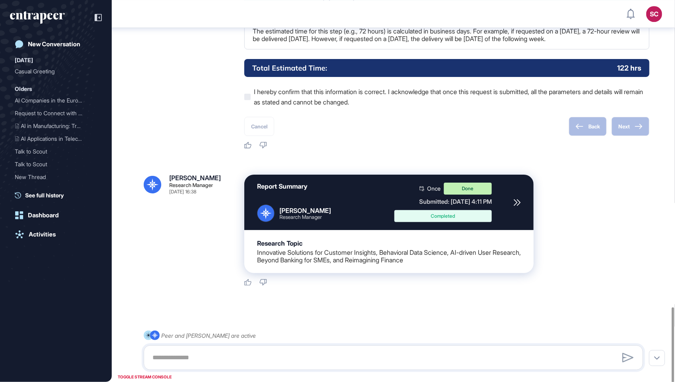
click at [239, 0] on html "SC Admin Dashboard Dashboard Profile My Content Request More Data New Conversat…" at bounding box center [337, 191] width 675 height 382
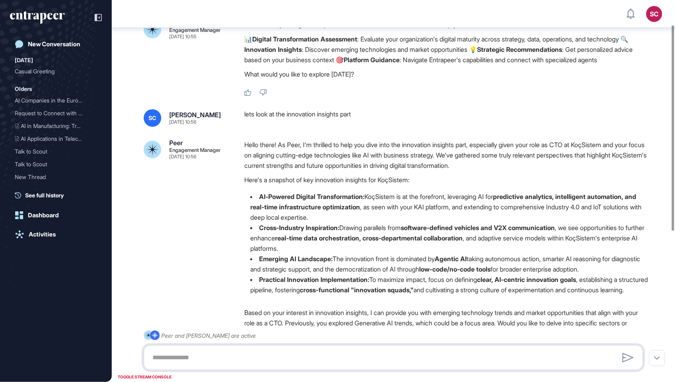
scroll to position [24, 0]
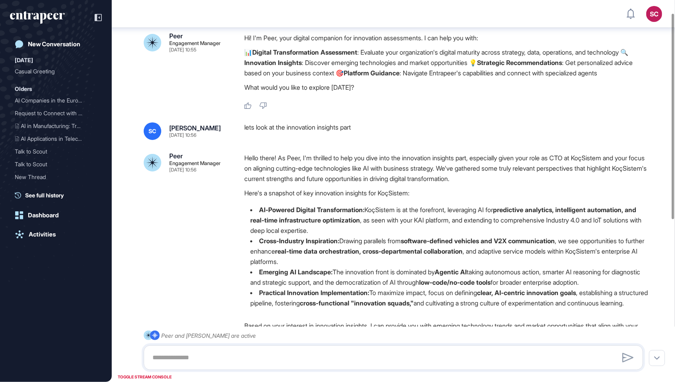
click at [400, 203] on div "Hello there! As Peer, I'm thrilled to help you dive into the innovation insight…" at bounding box center [446, 234] width 405 height 162
click at [511, 158] on p "Hello there! As Peer, I'm thrilled to help you dive into the innovation insight…" at bounding box center [446, 168] width 405 height 31
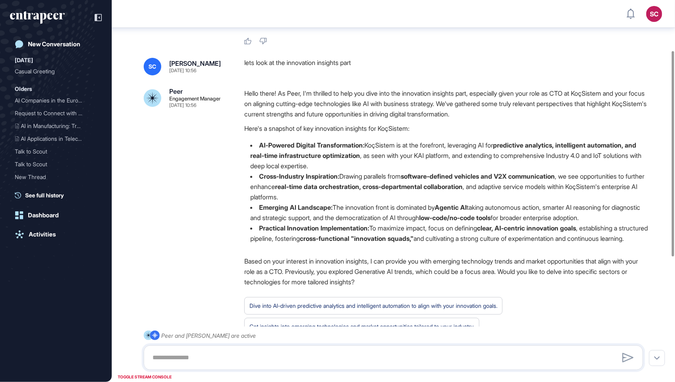
click at [511, 158] on li "AI-Powered Digital Transformation: KoçSistem is at the forefront, leveraging AI…" at bounding box center [446, 155] width 405 height 31
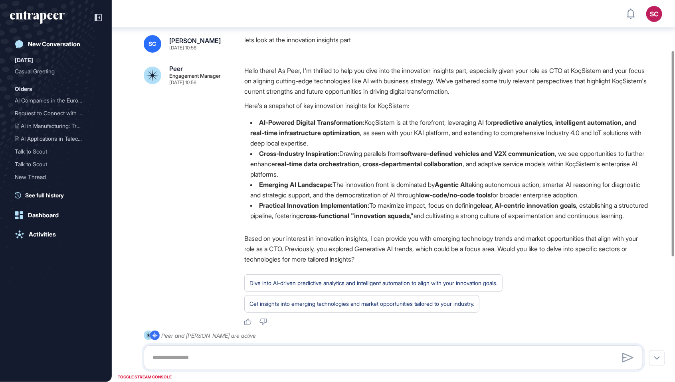
click at [511, 158] on li "Cross-Industry Inspiration: Drawing parallels from software-defined vehicles an…" at bounding box center [446, 164] width 405 height 31
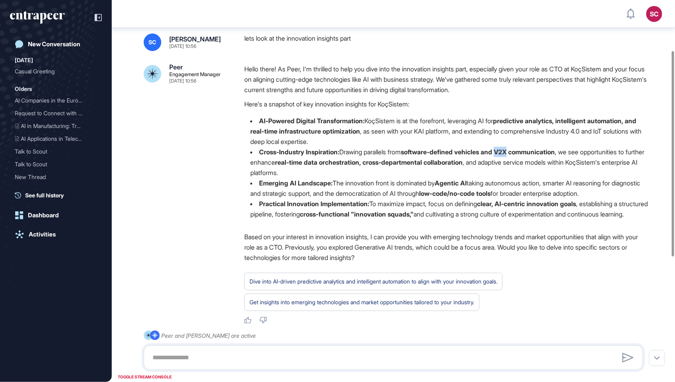
click at [511, 158] on li "Cross-Industry Inspiration: Drawing parallels from software-defined vehicles an…" at bounding box center [446, 162] width 405 height 31
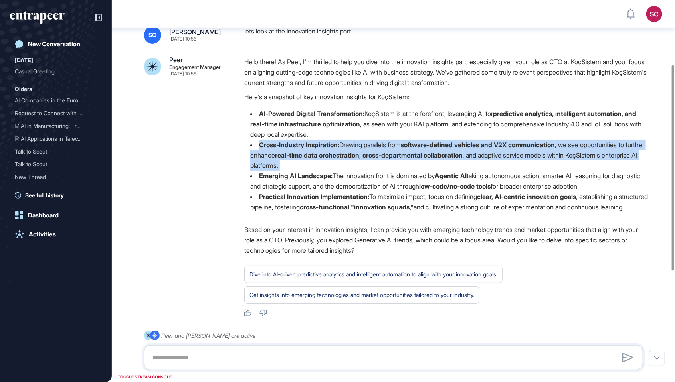
click at [511, 158] on li "Cross-Industry Inspiration: Drawing parallels from software-defined vehicles an…" at bounding box center [446, 155] width 405 height 31
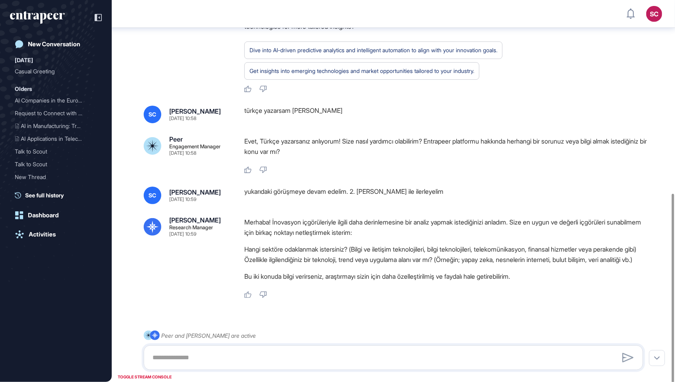
scroll to position [360, 0]
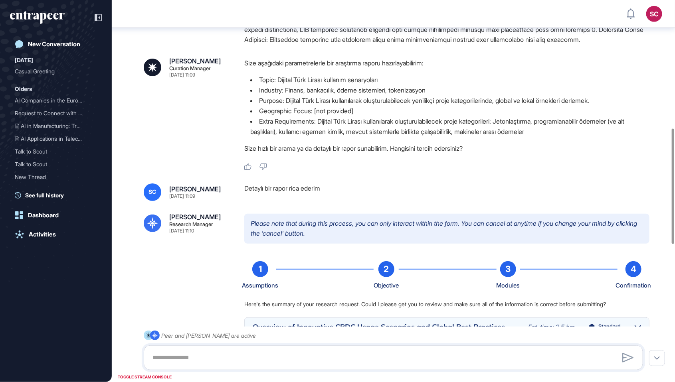
scroll to position [424, 0]
click at [414, 164] on div "Like Dislike" at bounding box center [446, 167] width 405 height 7
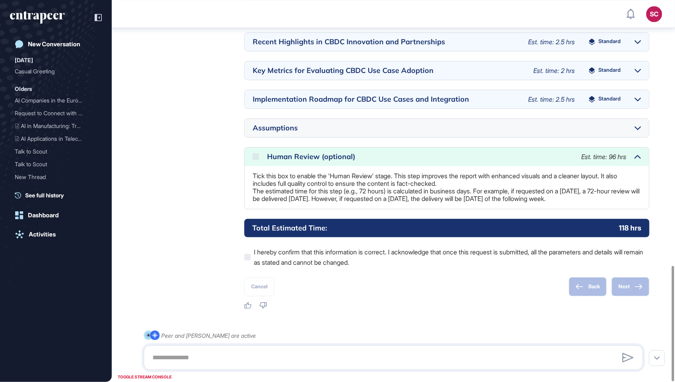
scroll to position [971, 0]
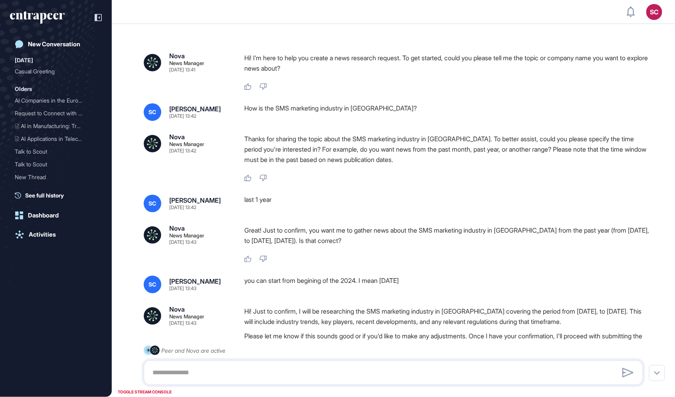
scroll to position [436, 675]
click at [309, 170] on div "Thanks for sharing the topic about the SMS marketing industry in [GEOGRAPHIC_DA…" at bounding box center [446, 158] width 405 height 48
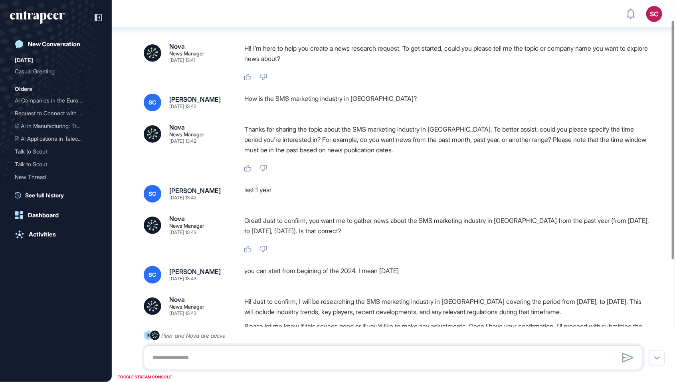
scroll to position [0, 0]
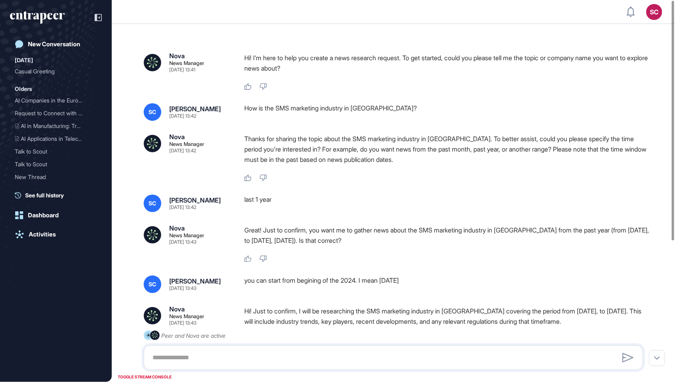
click at [317, 113] on div "How is the SMS marketing industry in [GEOGRAPHIC_DATA]?" at bounding box center [446, 112] width 405 height 18
copy div "How is the SMS marketing industry in [GEOGRAPHIC_DATA]?"
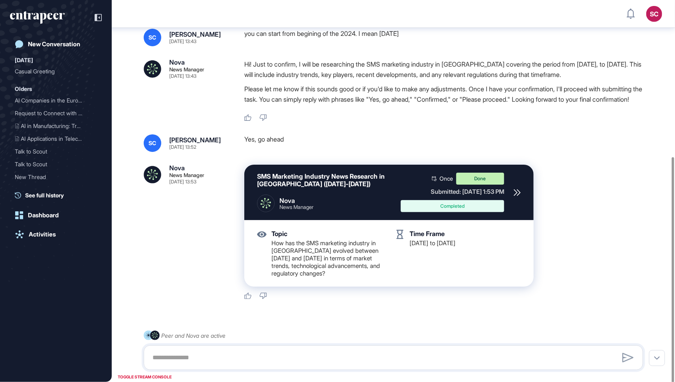
scroll to position [251, 0]
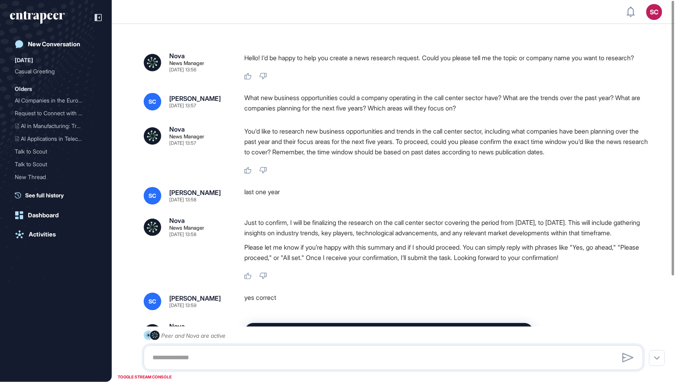
drag, startPoint x: 237, startPoint y: 110, endPoint x: 532, endPoint y: 111, distance: 295.0
click at [532, 111] on div "SC Serenay Cetinkaya Sep 18, 2025 13:57 What new business opportunities could a…" at bounding box center [393, 103] width 499 height 20
click at [517, 107] on div "What new business opportunities could a company operating in the call center se…" at bounding box center [446, 103] width 405 height 20
drag, startPoint x: 519, startPoint y: 110, endPoint x: 259, endPoint y: 99, distance: 260.5
click at [259, 99] on div "Nova News Manager Sep 18, 2025 13:56 Hello! I'd be happy to help you create a n…" at bounding box center [393, 280] width 563 height 512
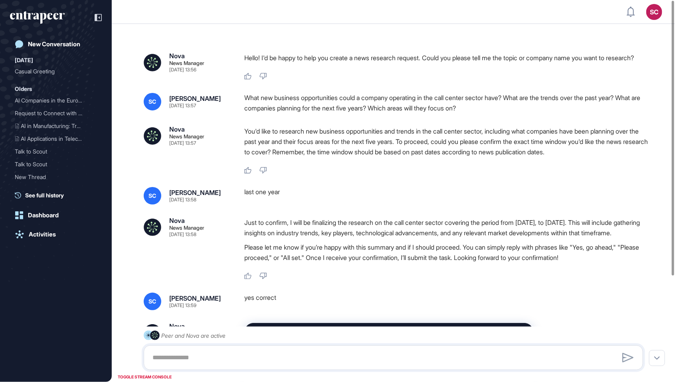
click at [287, 106] on div "What new business opportunities could a company operating in the call center se…" at bounding box center [446, 103] width 405 height 20
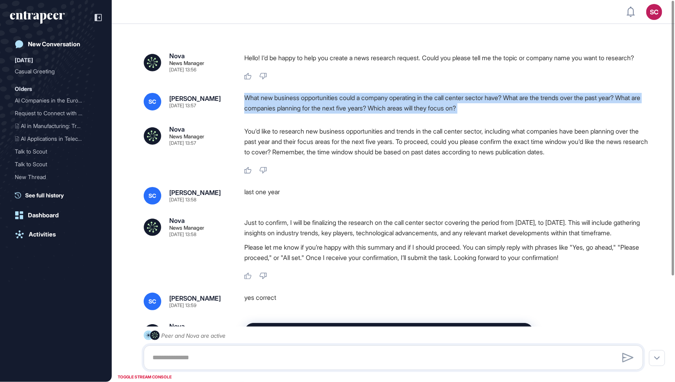
copy div "What new business opportunities could a company operating in the call center se…"
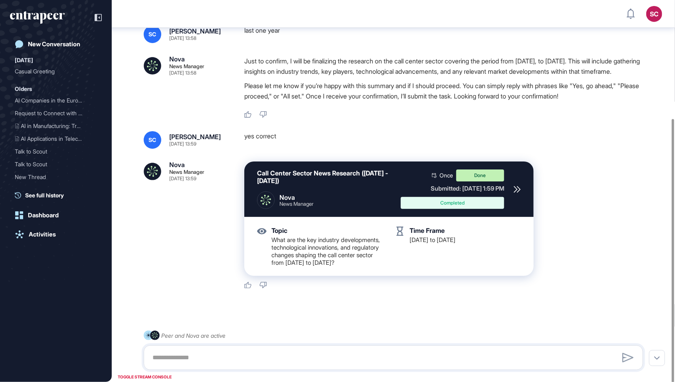
scroll to position [166, 0]
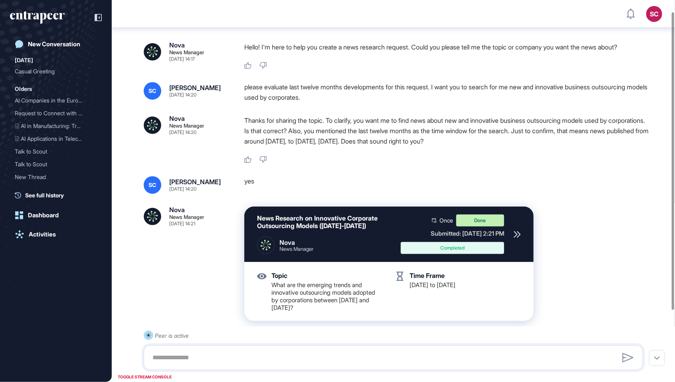
scroll to position [15, 0]
click at [590, 257] on div "News Research on Innovative Corporate Outsourcing Models ([DATE]-[DATE]) Nova N…" at bounding box center [446, 264] width 405 height 115
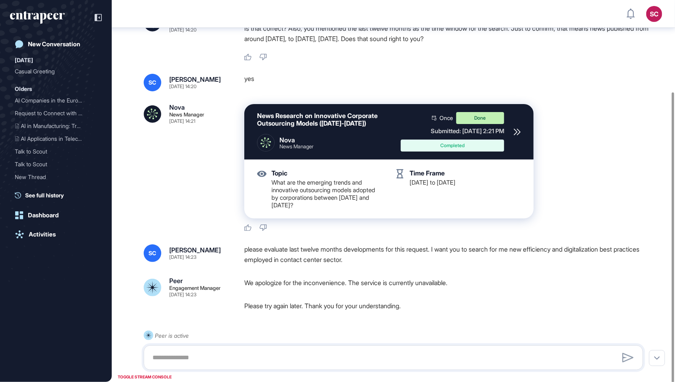
scroll to position [117, 0]
click at [595, 174] on div "News Research on Innovative Corporate Outsourcing Models ([DATE]-[DATE]) Nova N…" at bounding box center [446, 161] width 405 height 115
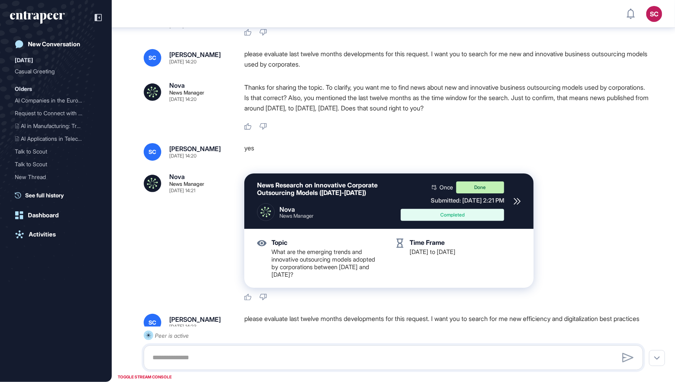
scroll to position [0, 0]
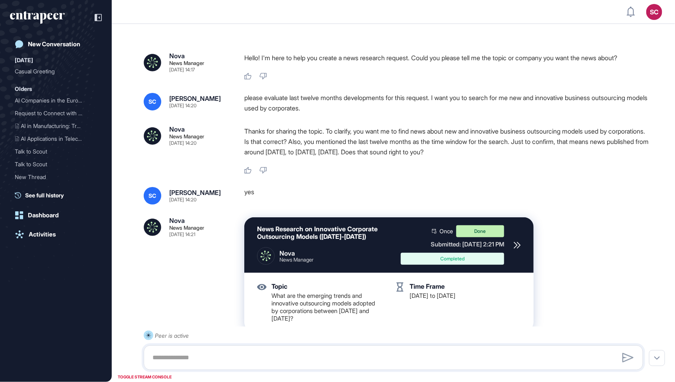
click at [291, 103] on div "please evaluate last twelve months developments for this request. I want you to…" at bounding box center [446, 103] width 405 height 20
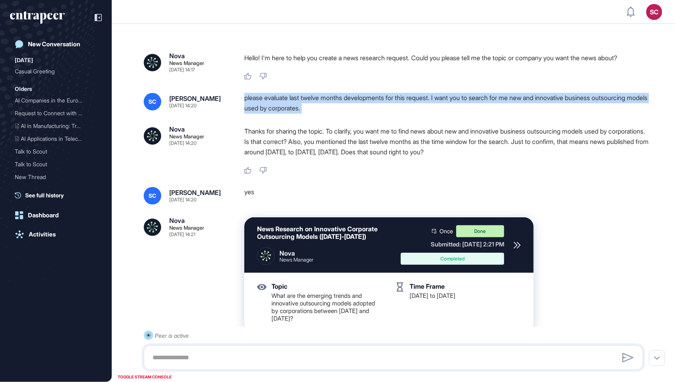
copy div "please evaluate last twelve months developments for this request. I want you to…"
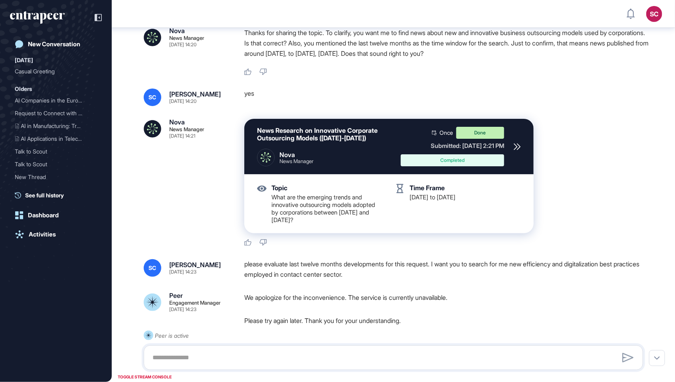
scroll to position [422, 675]
click at [377, 305] on div "We apologize for the inconvenience. The service is currently unavailable. Pleas…" at bounding box center [446, 310] width 405 height 34
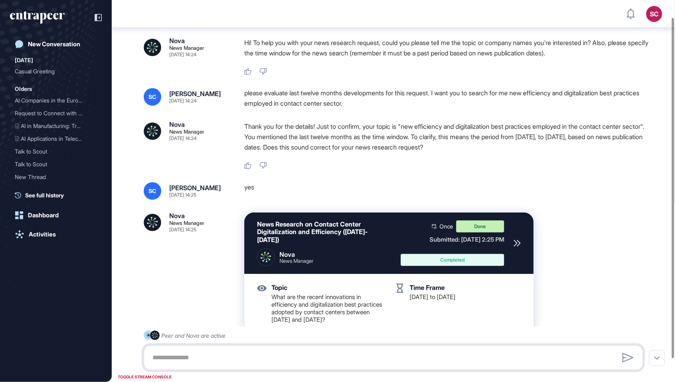
scroll to position [20, 0]
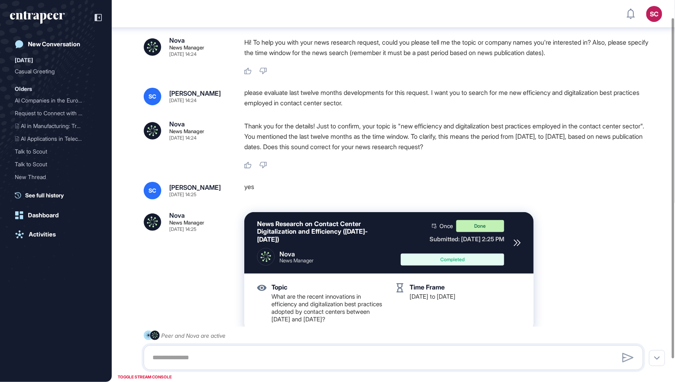
click at [351, 103] on div "please evaluate last twelve months developments for this request. I want you to…" at bounding box center [446, 98] width 405 height 20
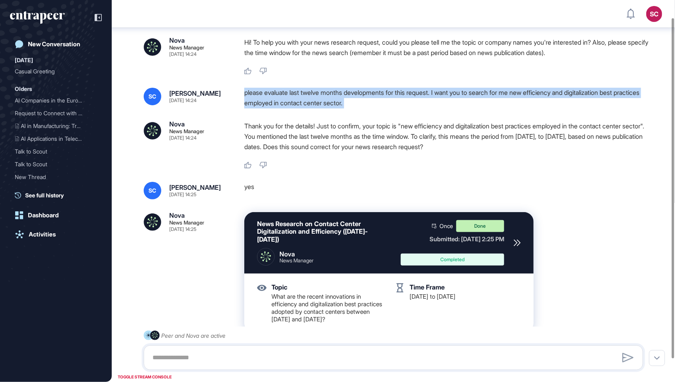
click at [351, 103] on div "please evaluate last twelve months developments for this request. I want you to…" at bounding box center [446, 98] width 405 height 20
click at [556, 92] on div "please evaluate last twelve months developments for this request. I want you to…" at bounding box center [446, 98] width 405 height 20
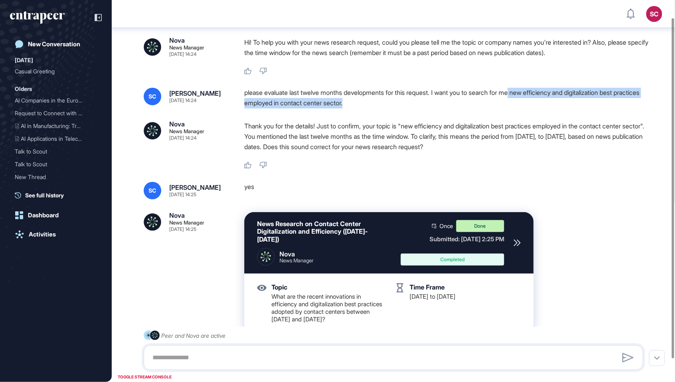
copy div "new efficiency and digitalization best practices employed in contact center sec…"
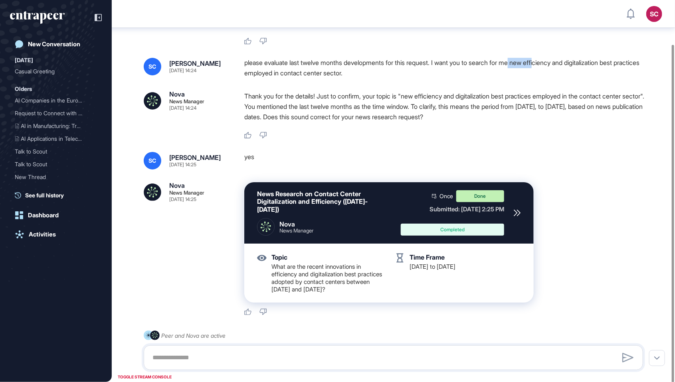
scroll to position [0, 0]
